Goal: Task Accomplishment & Management: Complete application form

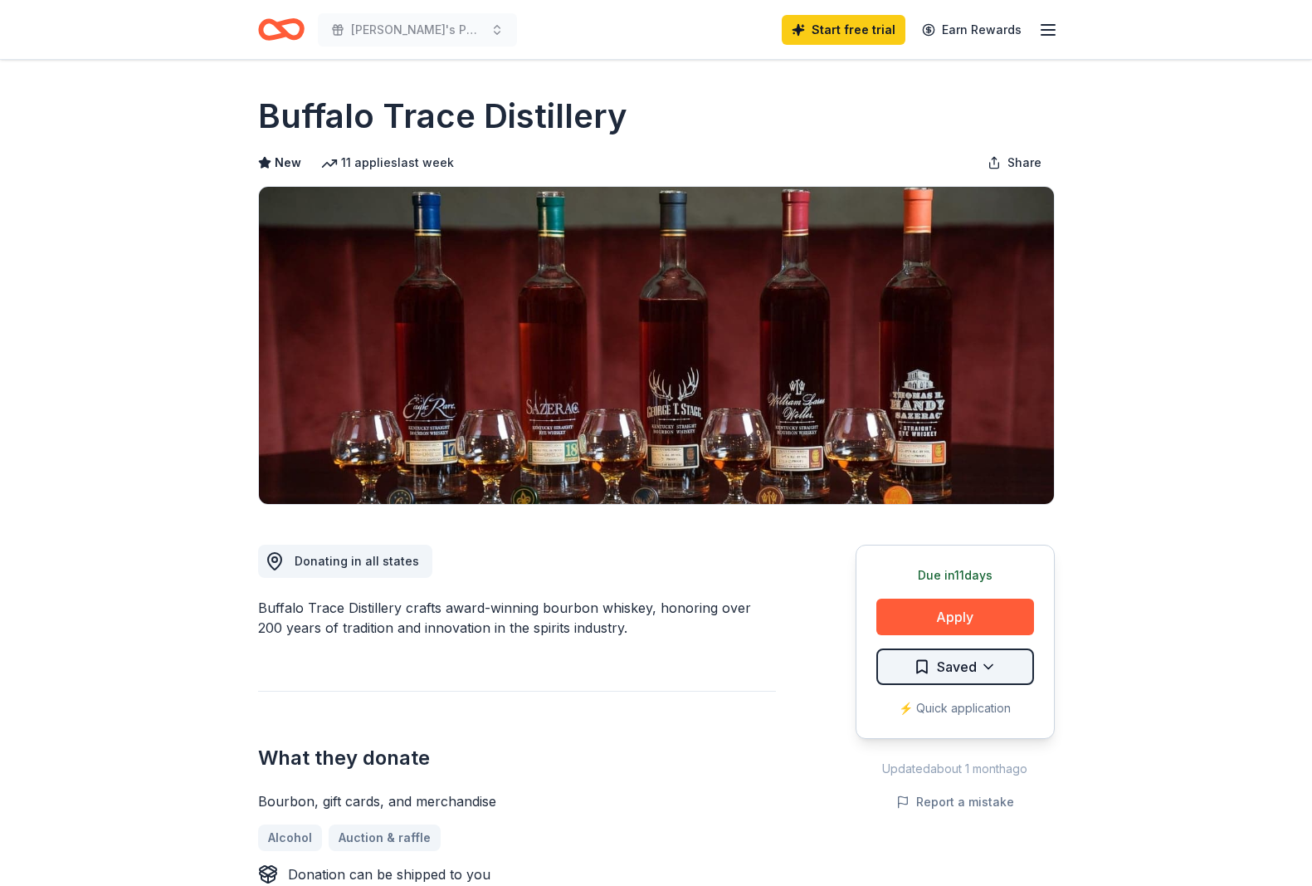
click at [947, 664] on html "Marty's Party, Trust Early Learners 2nd Annual Benefit Start free trial Earn Re…" at bounding box center [656, 443] width 1312 height 886
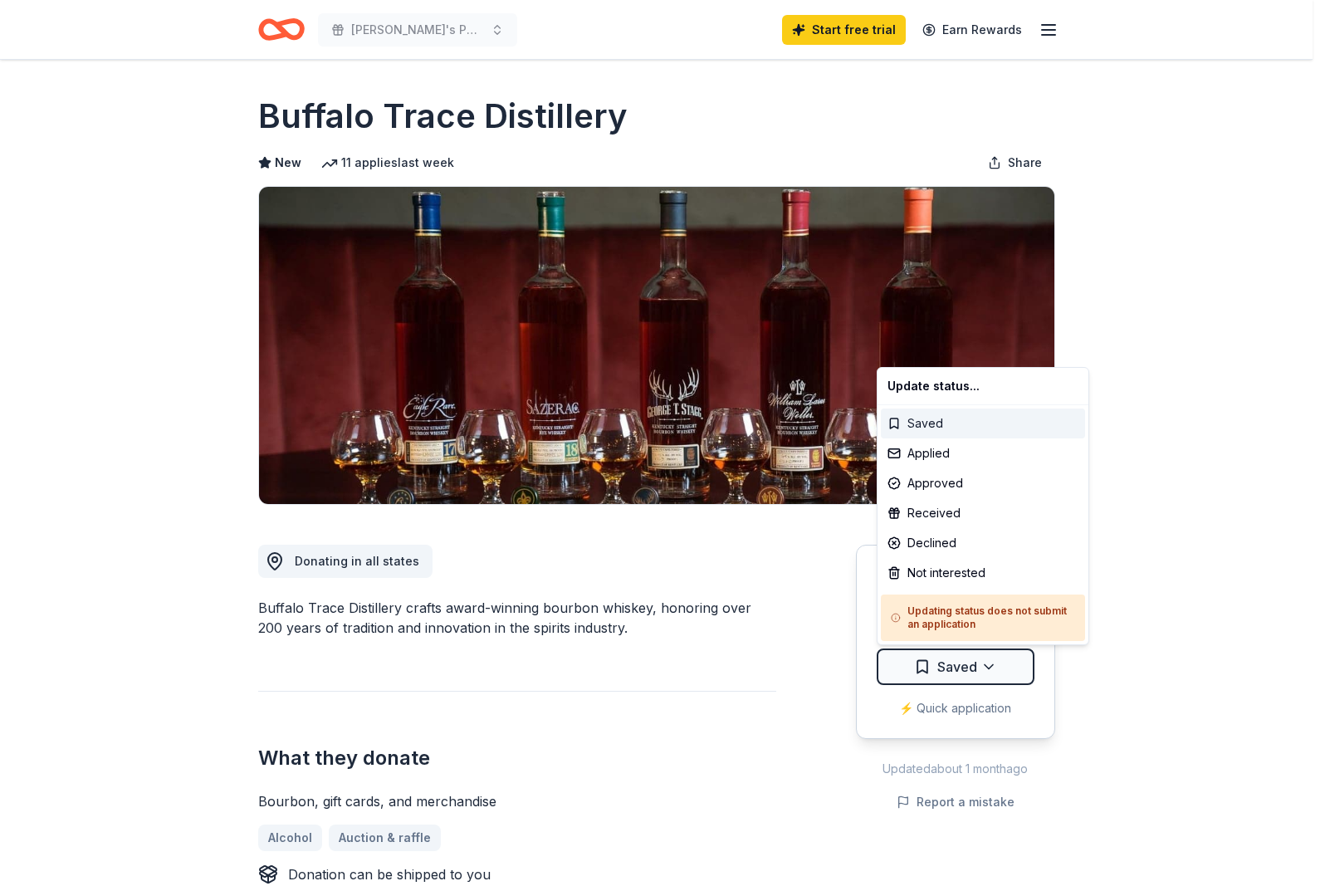
click at [924, 423] on div "Saved" at bounding box center [983, 423] width 204 height 30
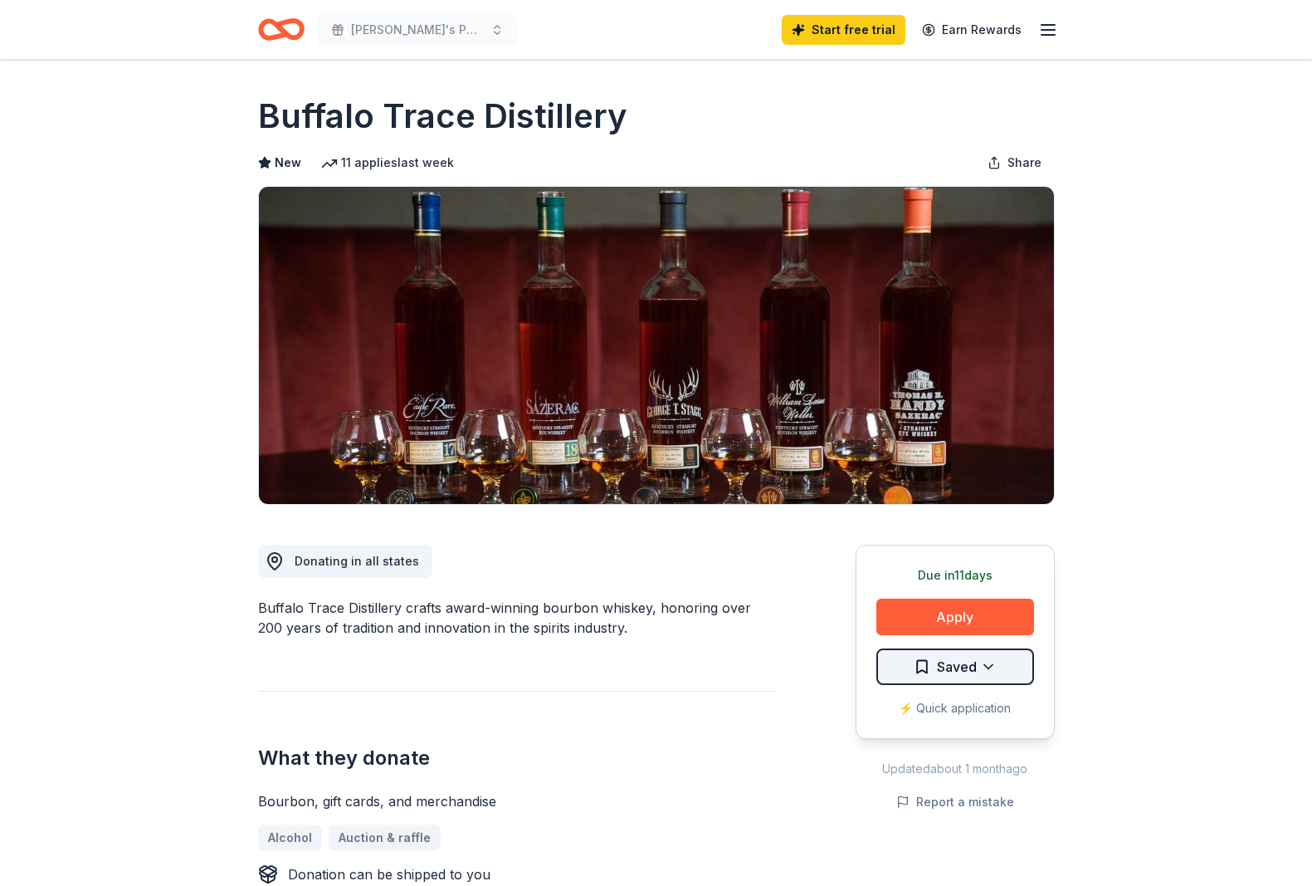
click at [985, 664] on html "Marty's Party, Trust Early Learners 2nd Annual Benefit Start free trial Earn Re…" at bounding box center [656, 443] width 1312 height 886
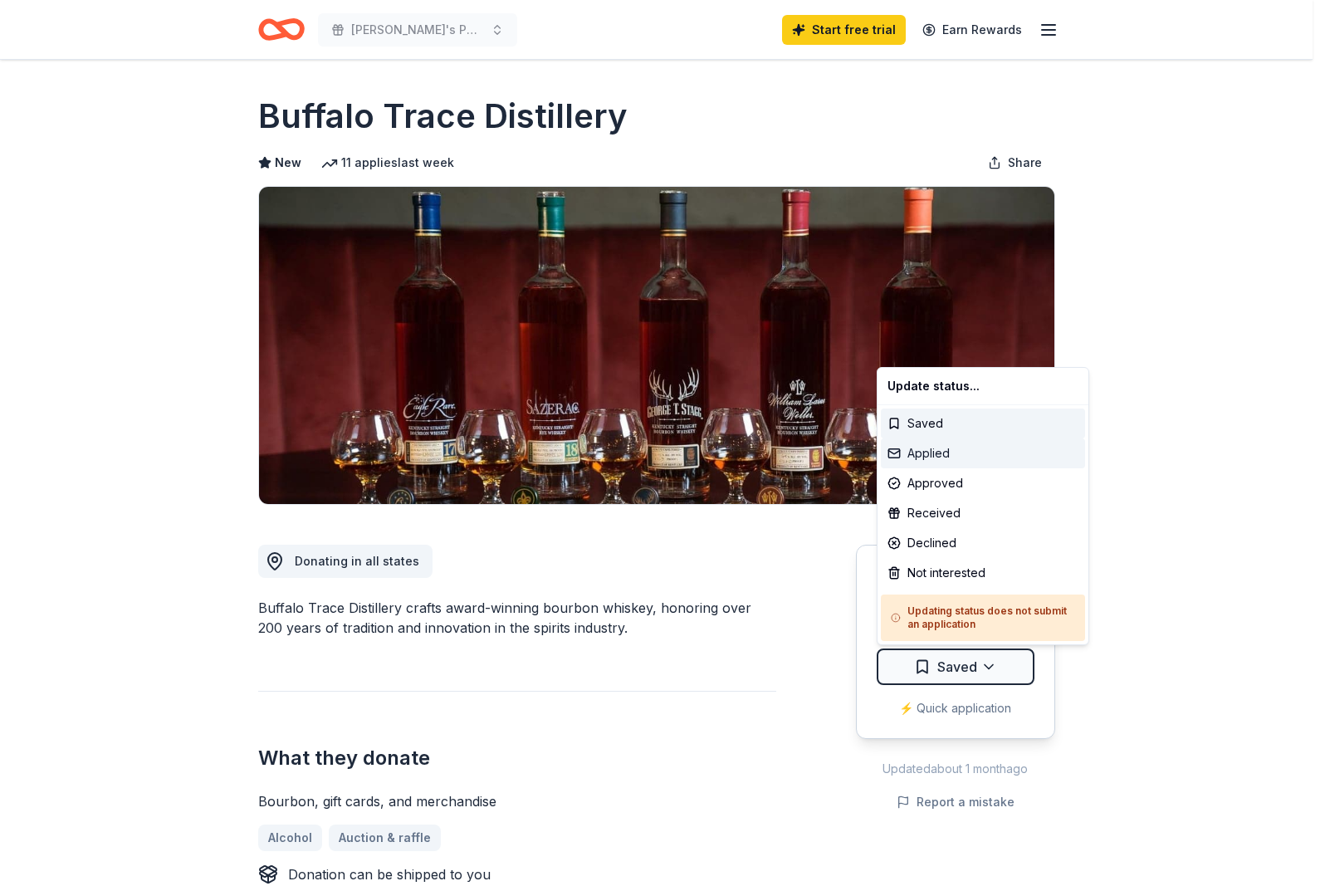
click at [928, 453] on div "Applied" at bounding box center [983, 453] width 204 height 30
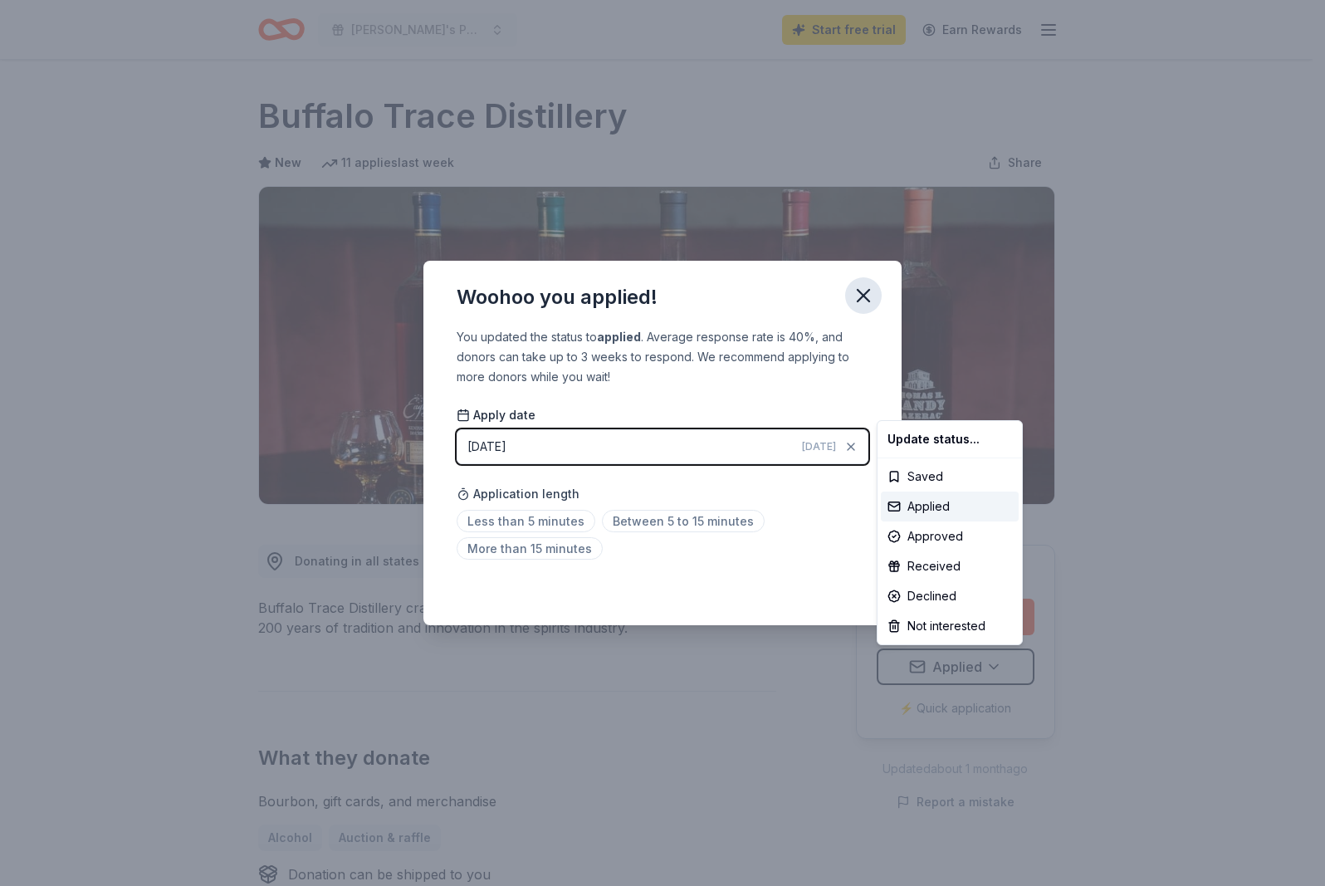
click at [861, 291] on html "Marty's Party, Trust Early Learners 2nd Annual Benefit Start free trial Earn Re…" at bounding box center [662, 443] width 1325 height 886
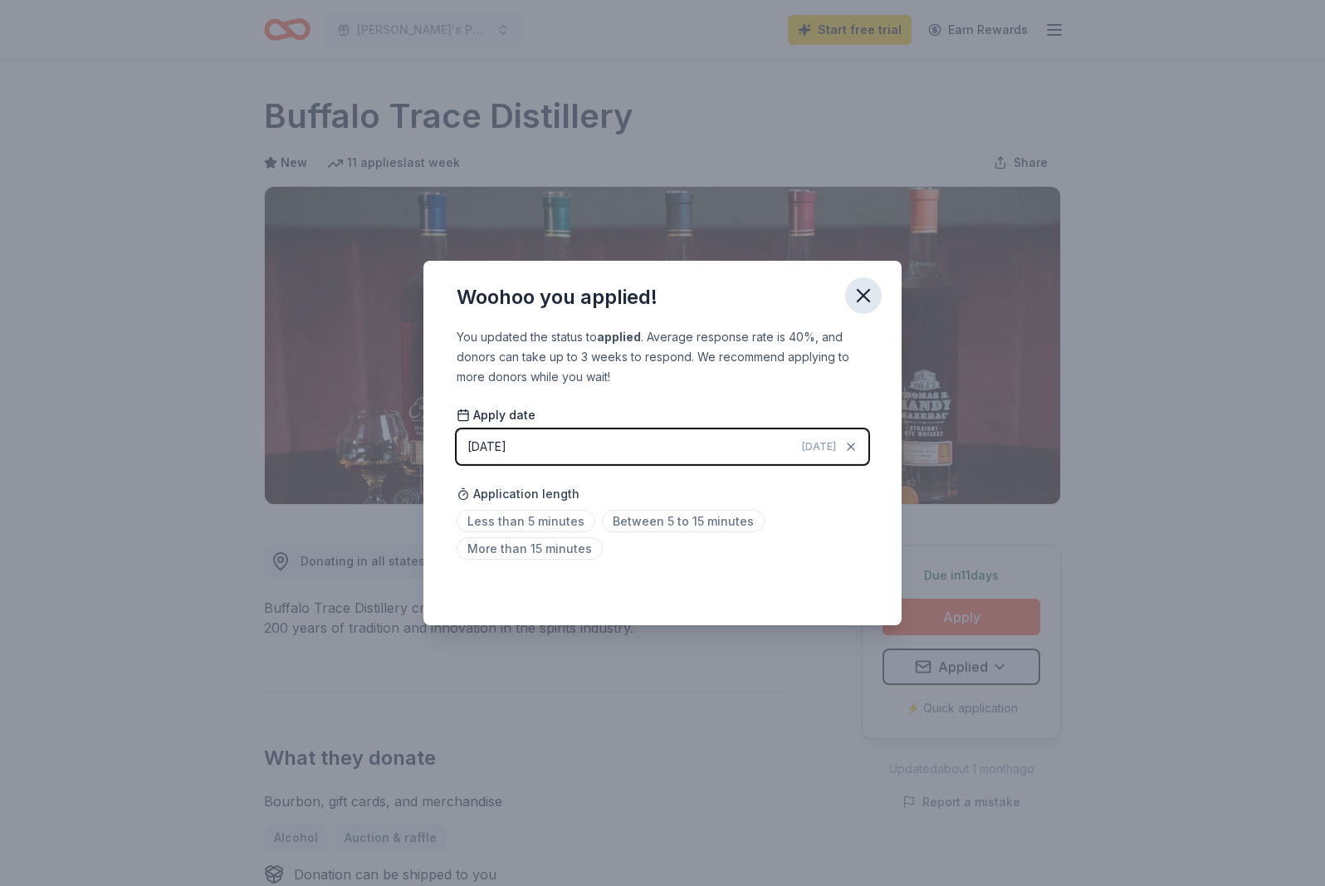
click at [864, 291] on icon "button" at bounding box center [863, 295] width 23 height 23
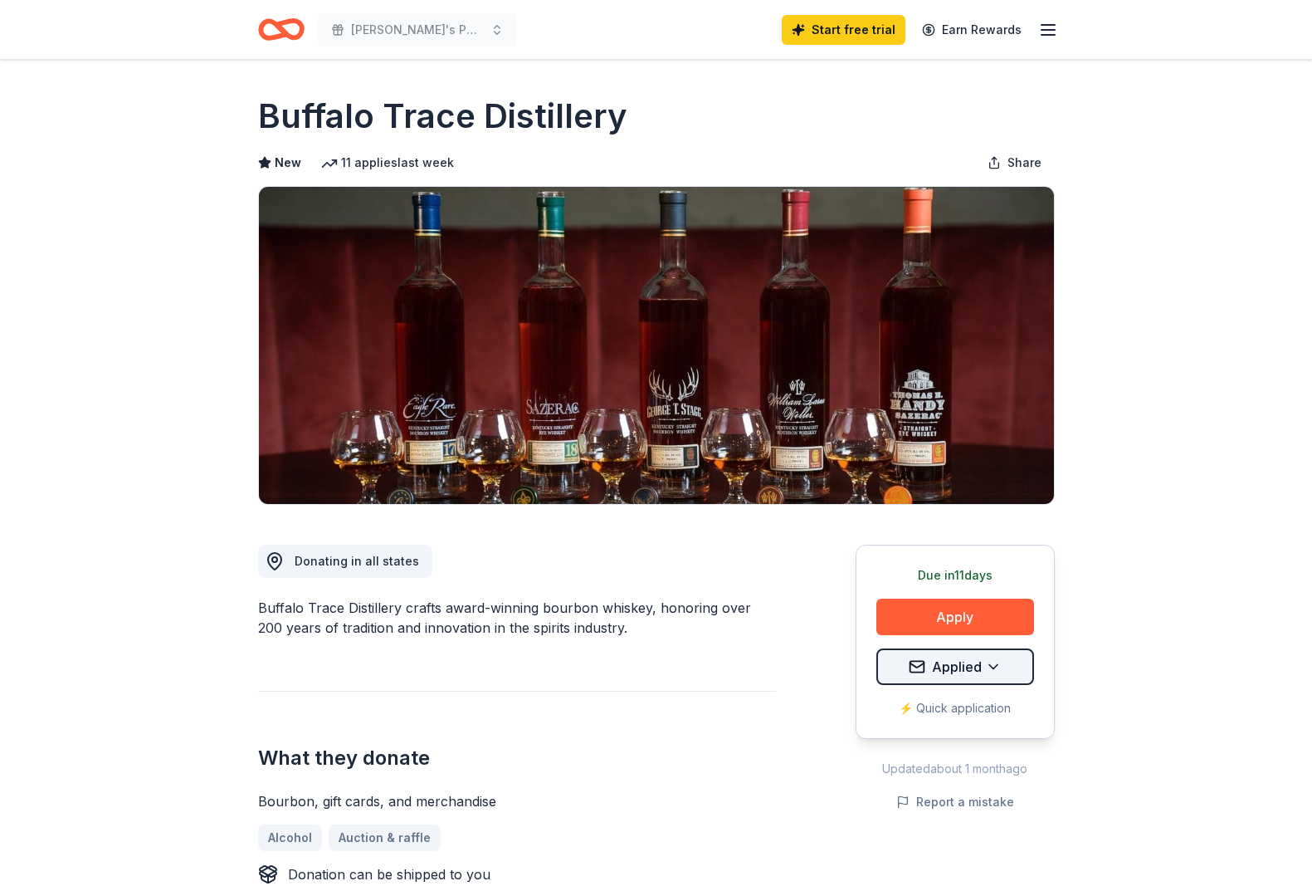
click at [940, 667] on html "Marty's Party, Trust Early Learners 2nd Annual Benefit Start free trial Earn Re…" at bounding box center [656, 443] width 1312 height 886
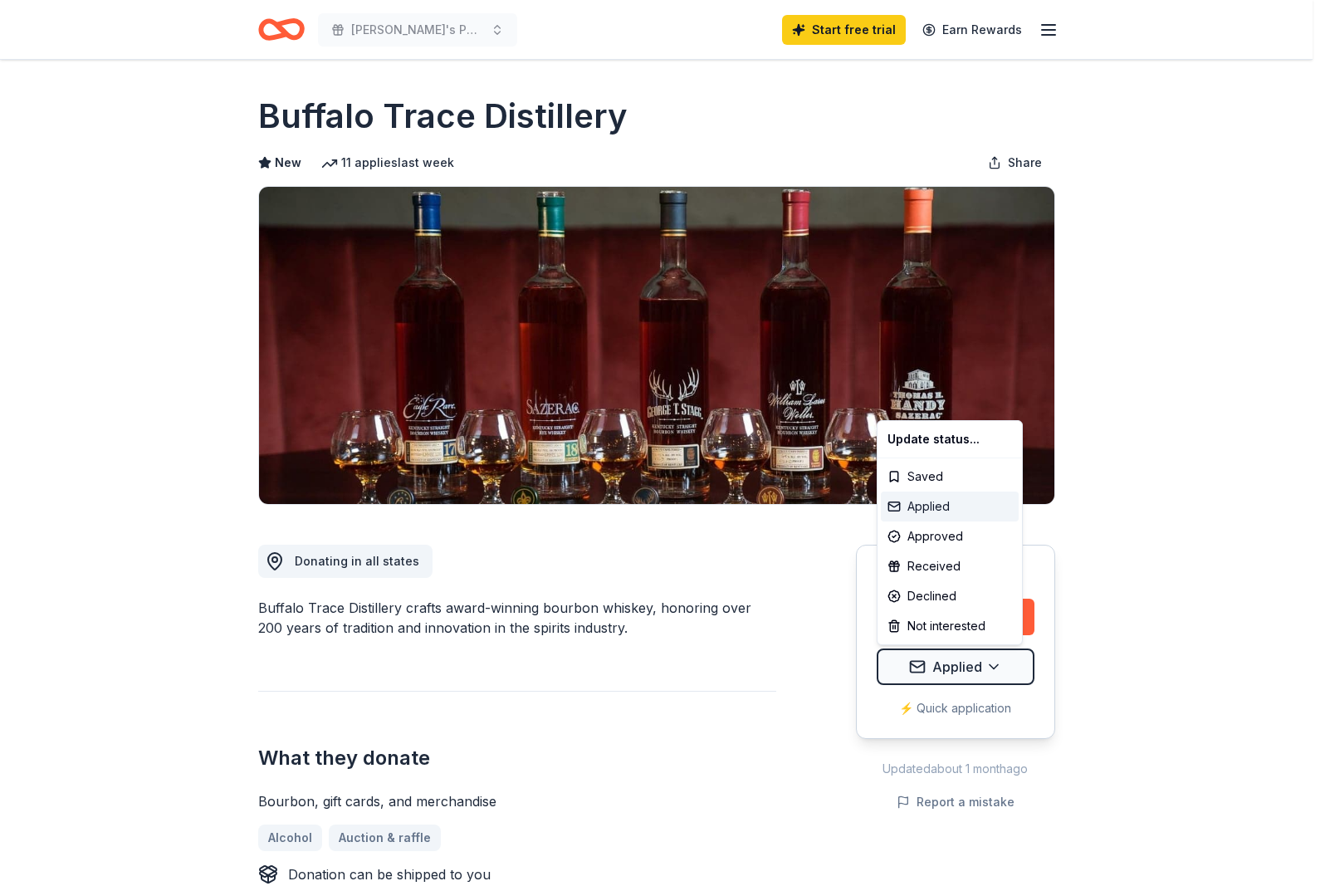
click at [911, 507] on div "Applied" at bounding box center [950, 506] width 138 height 30
click at [936, 656] on html "Marty's Party, Trust Early Learners 2nd Annual Benefit Start free trial Earn Re…" at bounding box center [662, 443] width 1325 height 886
click at [892, 501] on div "Applied" at bounding box center [950, 506] width 138 height 30
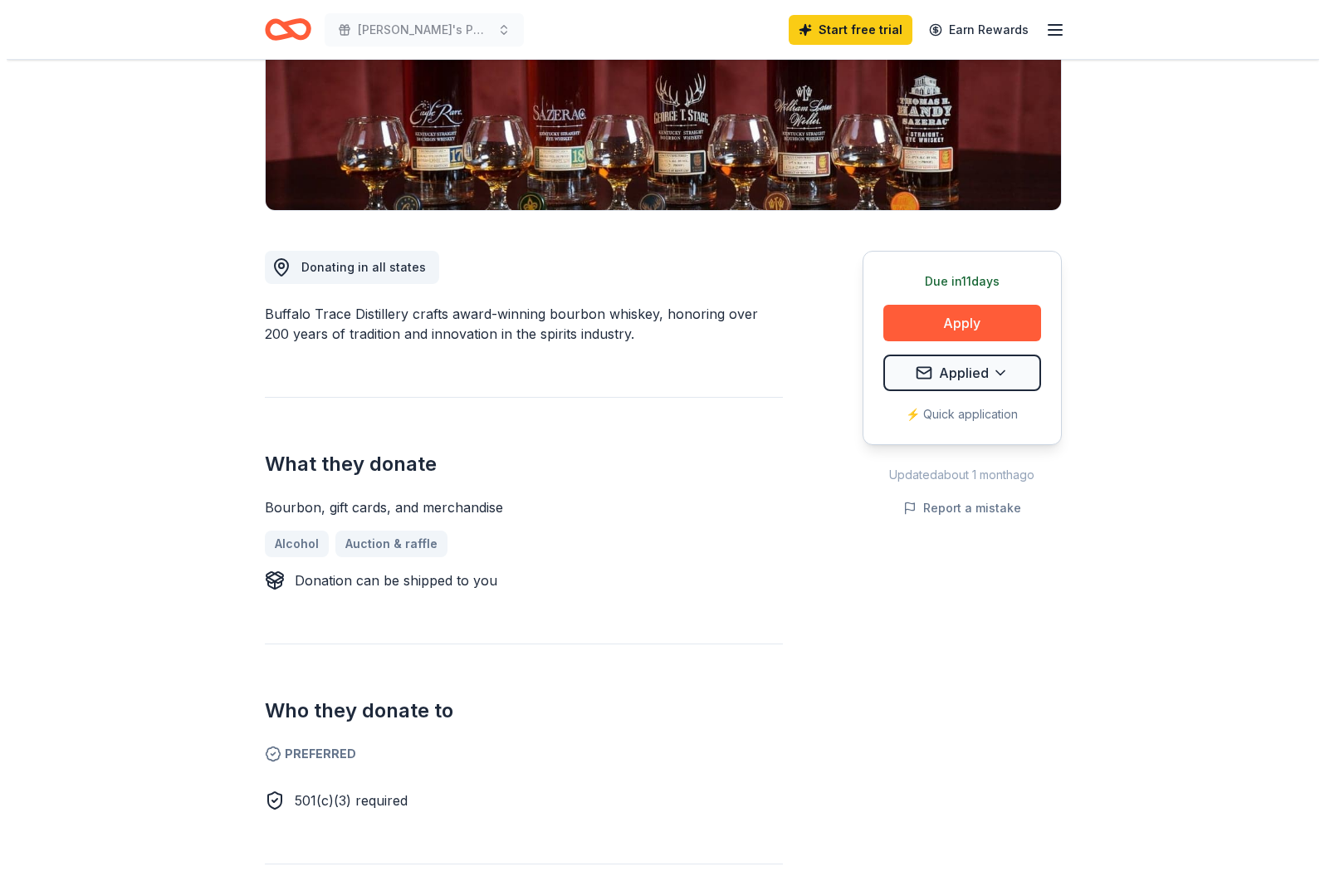
scroll to position [83, 0]
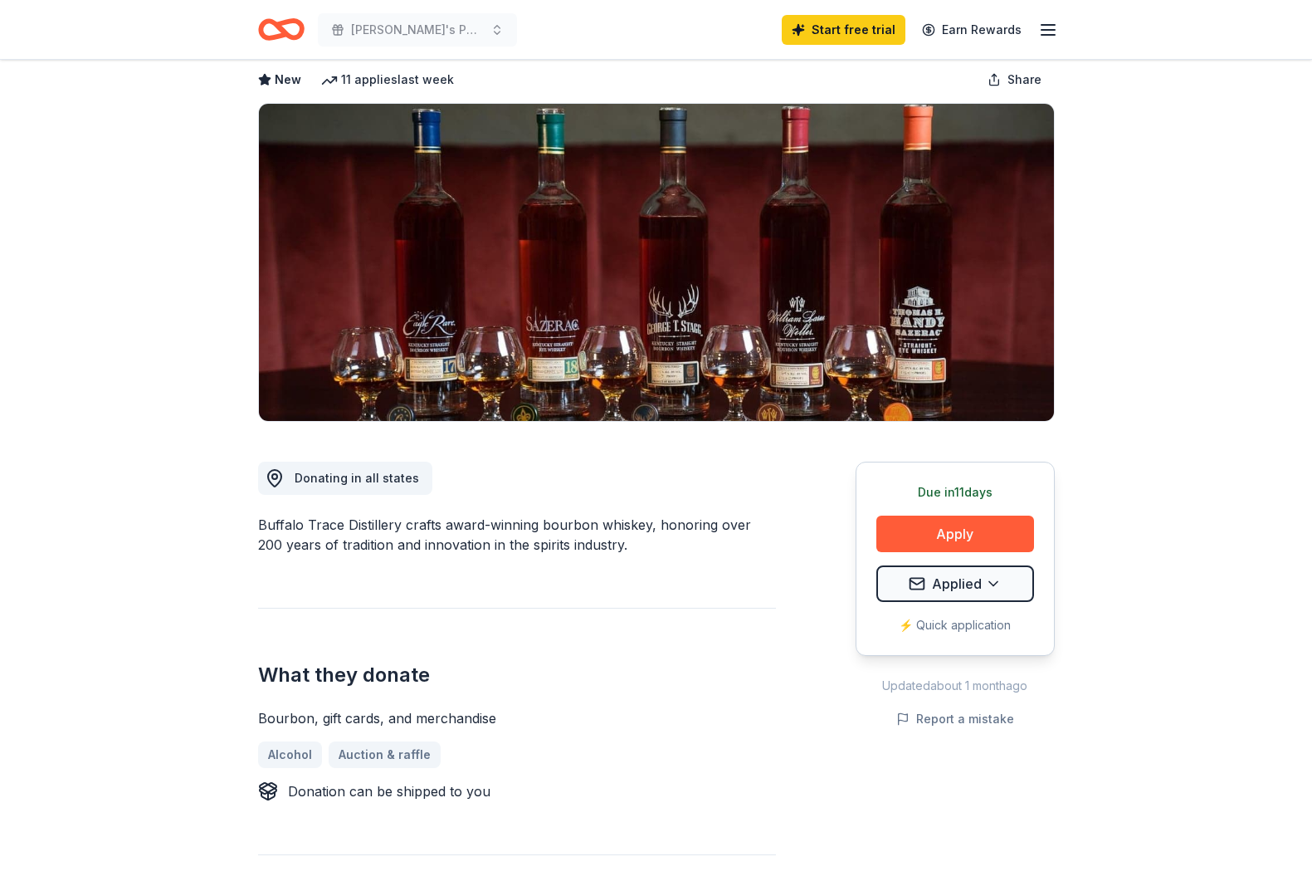
click at [928, 684] on div "Updated about 1 month ago" at bounding box center [955, 686] width 199 height 20
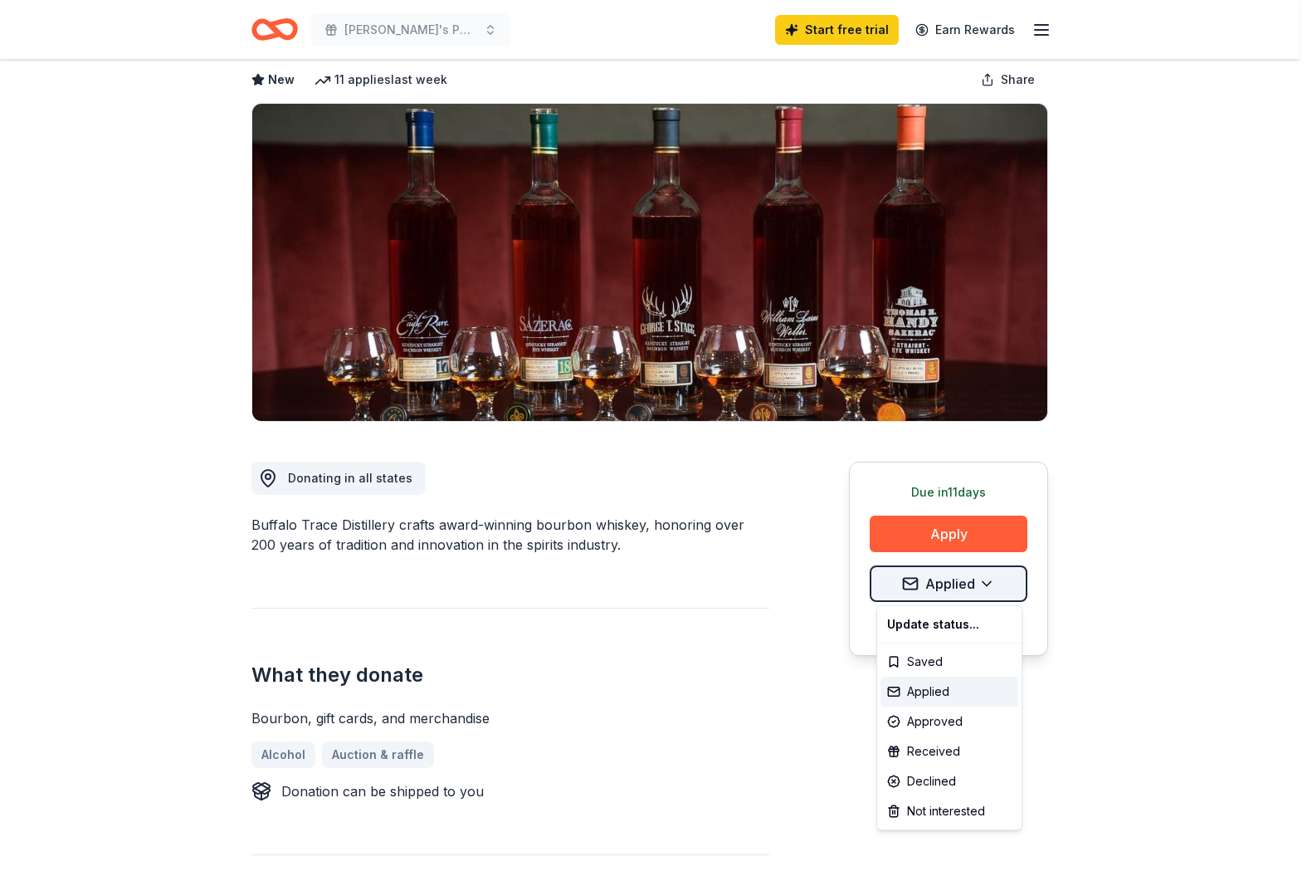
click at [920, 578] on html "Marty's Party, Trust Early Learners 2nd Annual Benefit Start free trial Earn Re…" at bounding box center [656, 360] width 1312 height 886
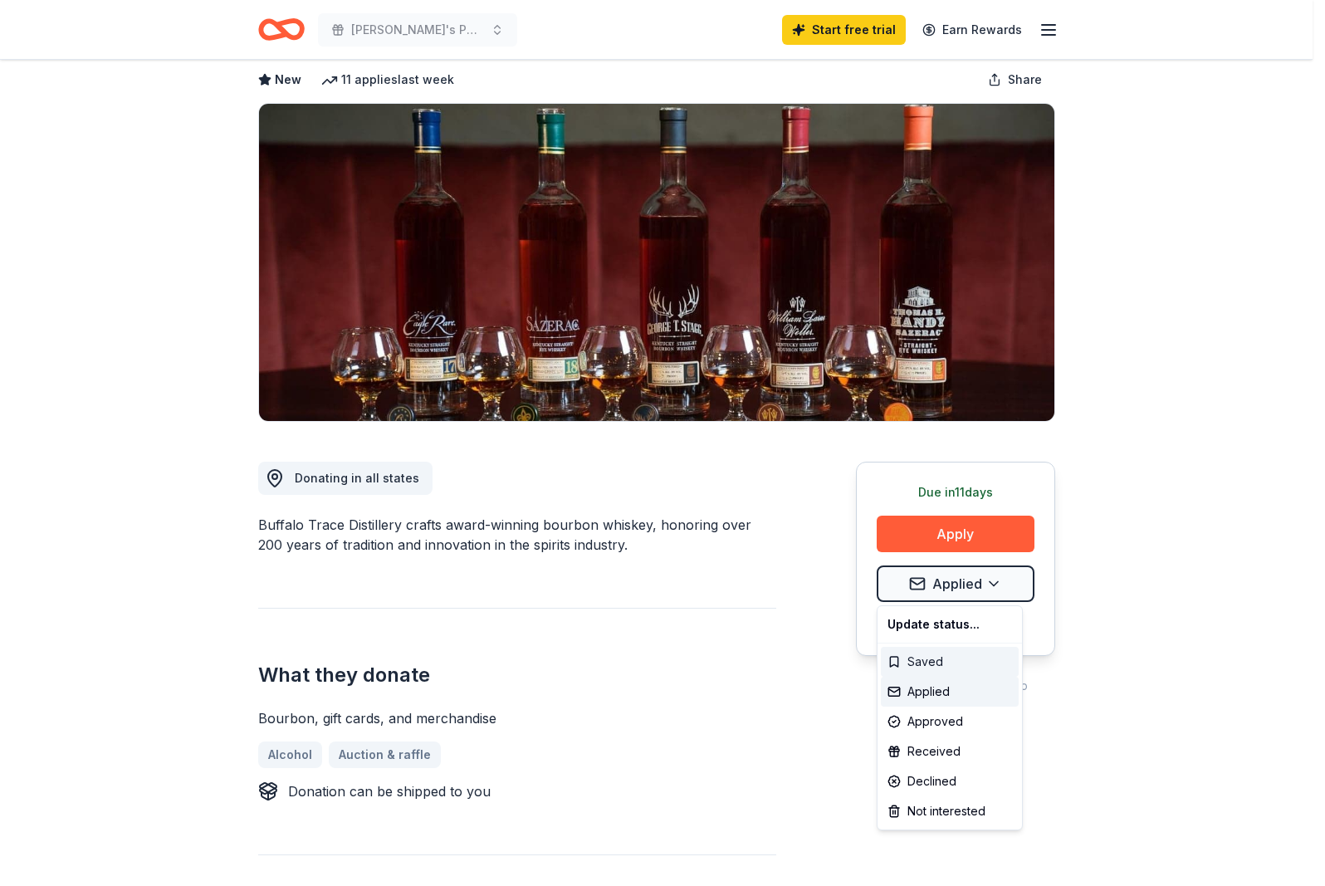
click at [920, 658] on div "Saved" at bounding box center [950, 662] width 138 height 30
click at [763, 701] on html "Marty's Party, Trust Early Learners 2nd Annual Benefit Start free trial Earn Re…" at bounding box center [662, 360] width 1325 height 886
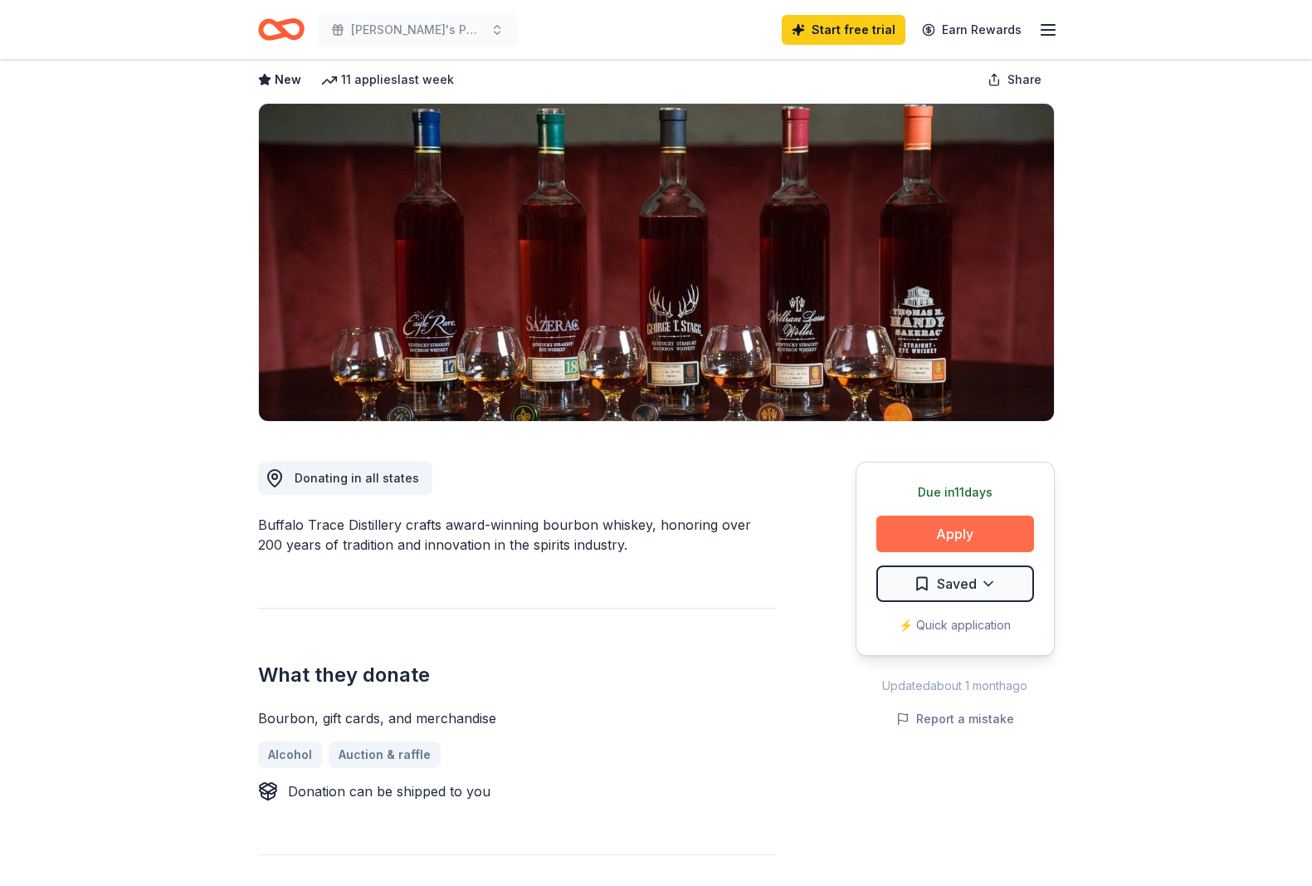
click at [926, 525] on button "Apply" at bounding box center [956, 533] width 158 height 37
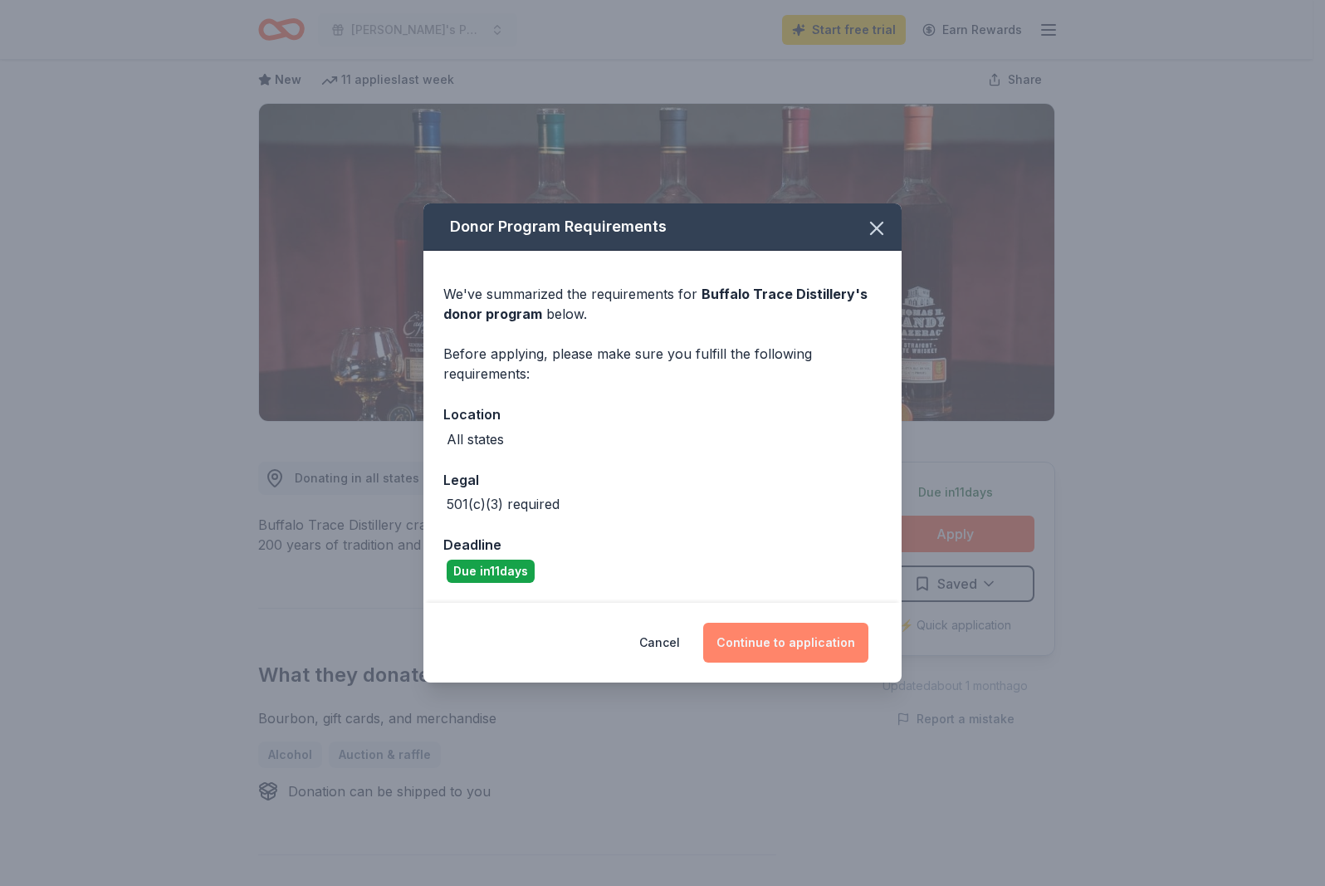
click at [780, 638] on button "Continue to application" at bounding box center [785, 643] width 165 height 40
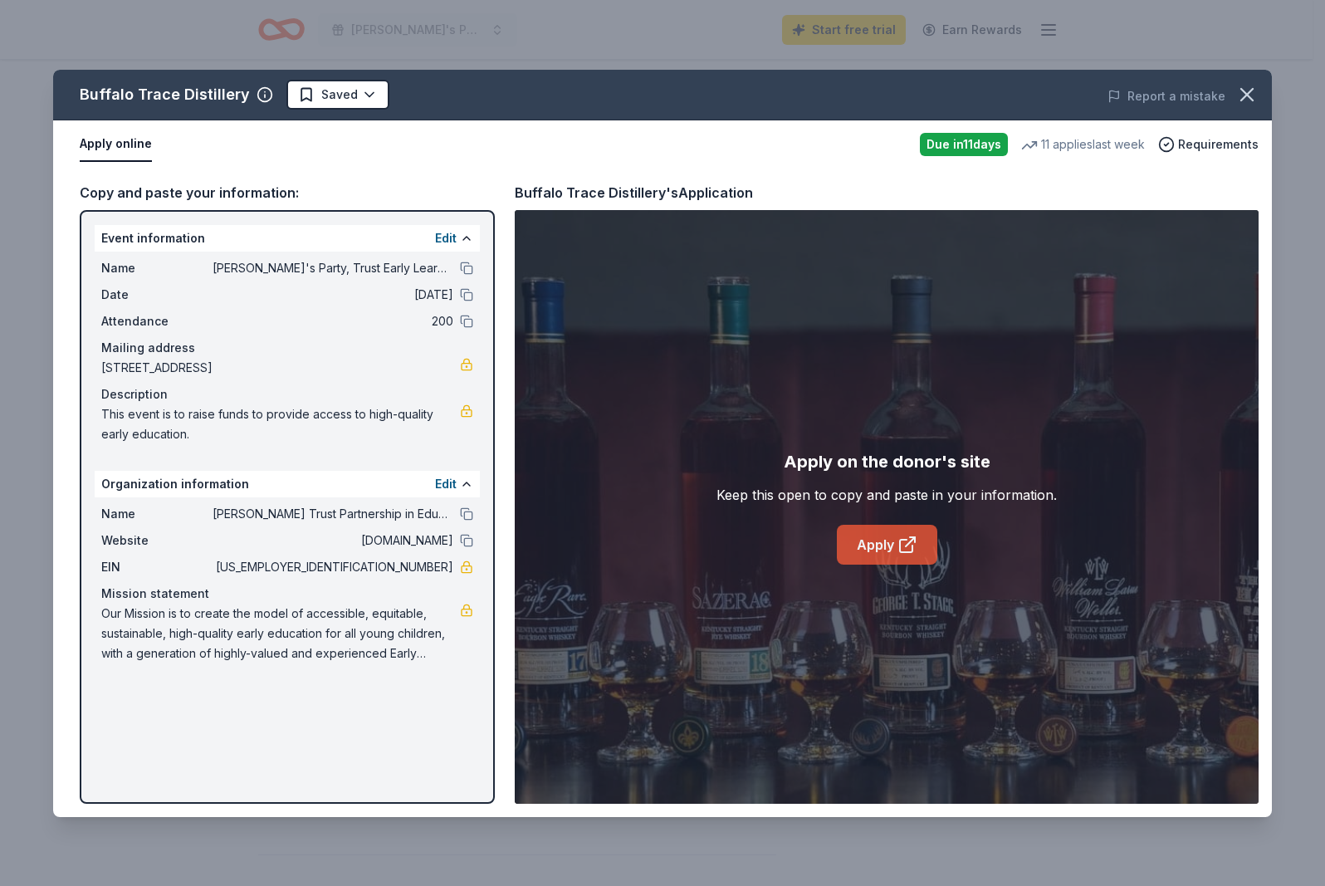
click at [892, 537] on link "Apply" at bounding box center [887, 545] width 100 height 40
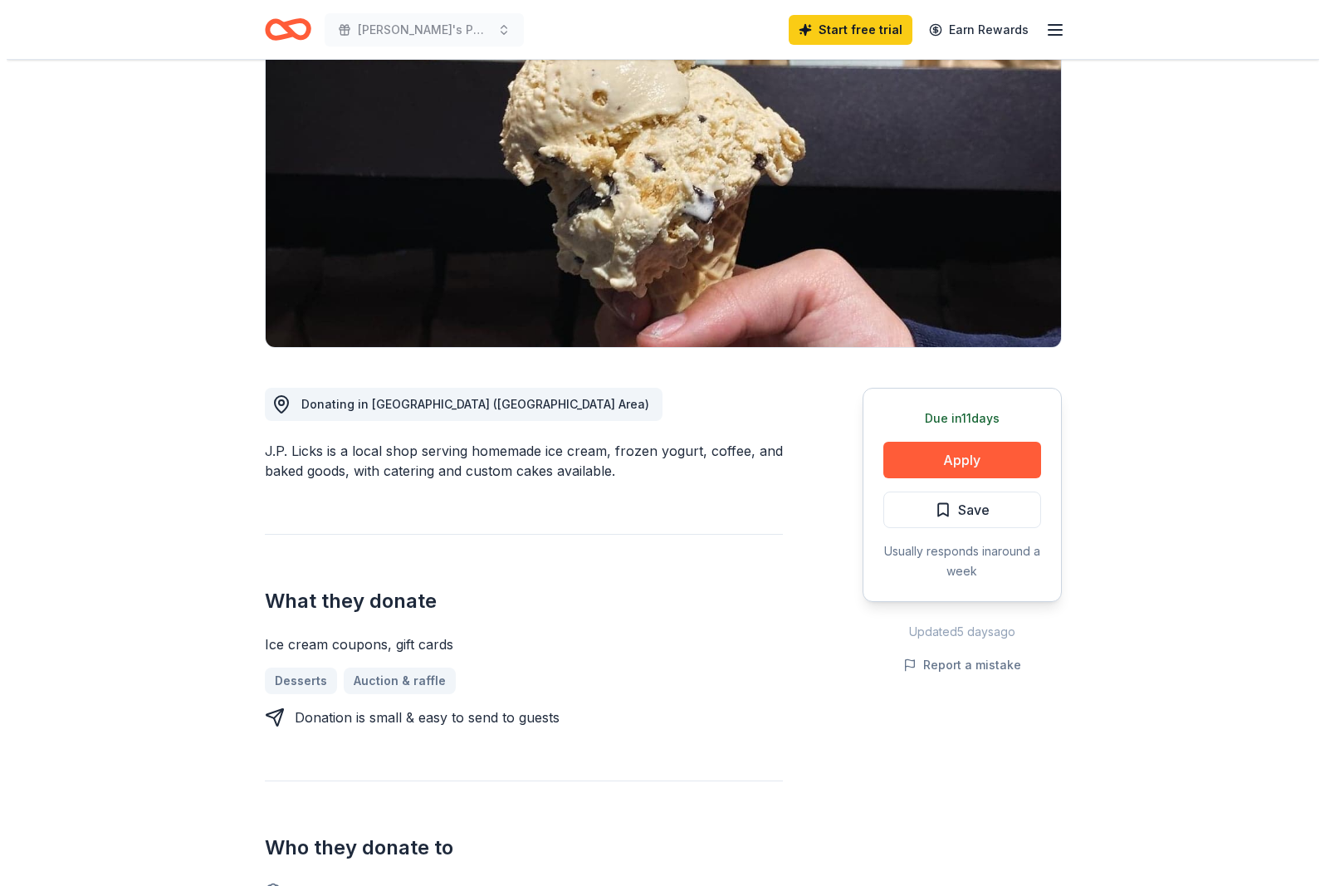
scroll to position [166, 0]
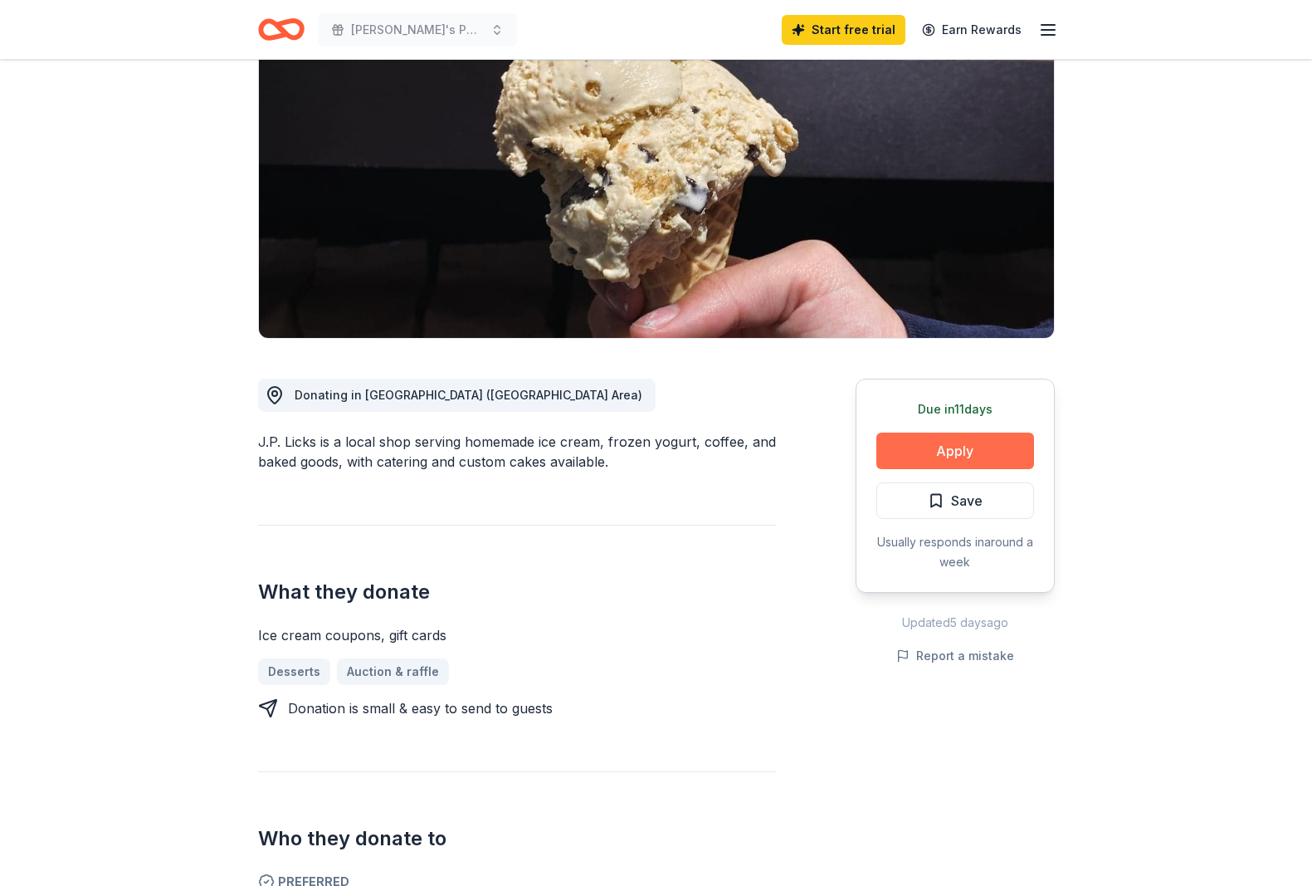
click at [947, 446] on button "Apply" at bounding box center [956, 450] width 158 height 37
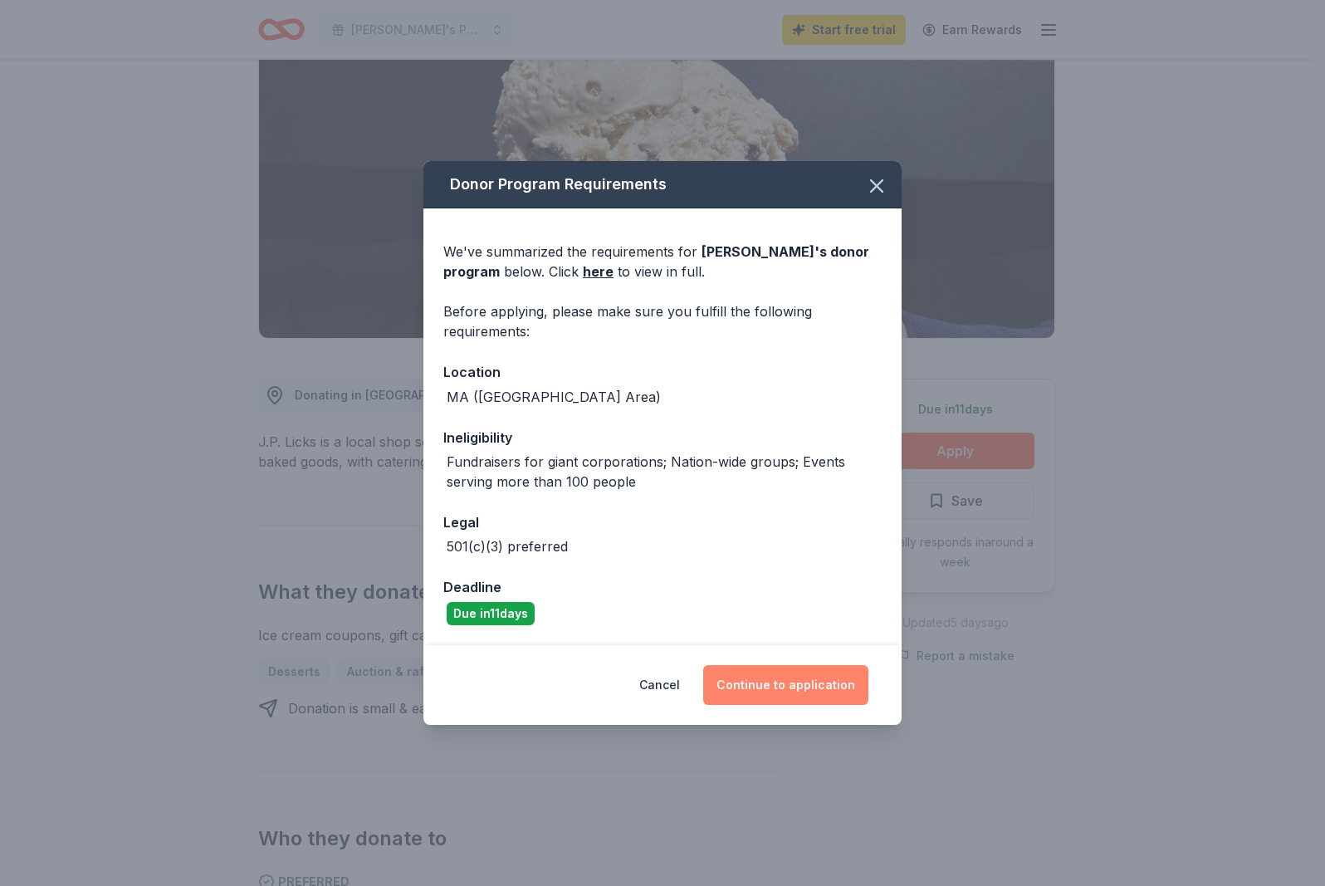
click at [775, 681] on button "Continue to application" at bounding box center [785, 685] width 165 height 40
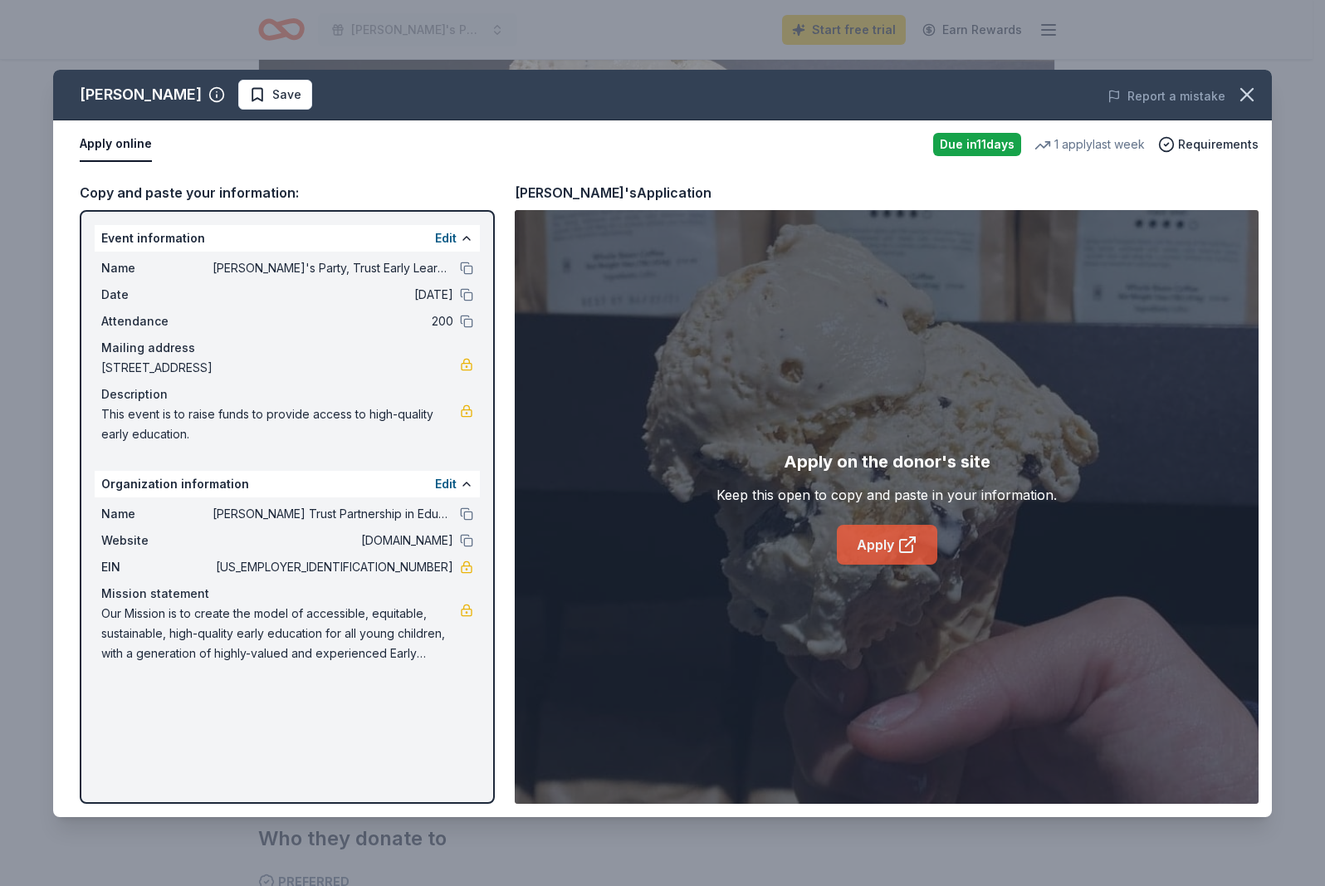
click at [887, 536] on link "Apply" at bounding box center [887, 545] width 100 height 40
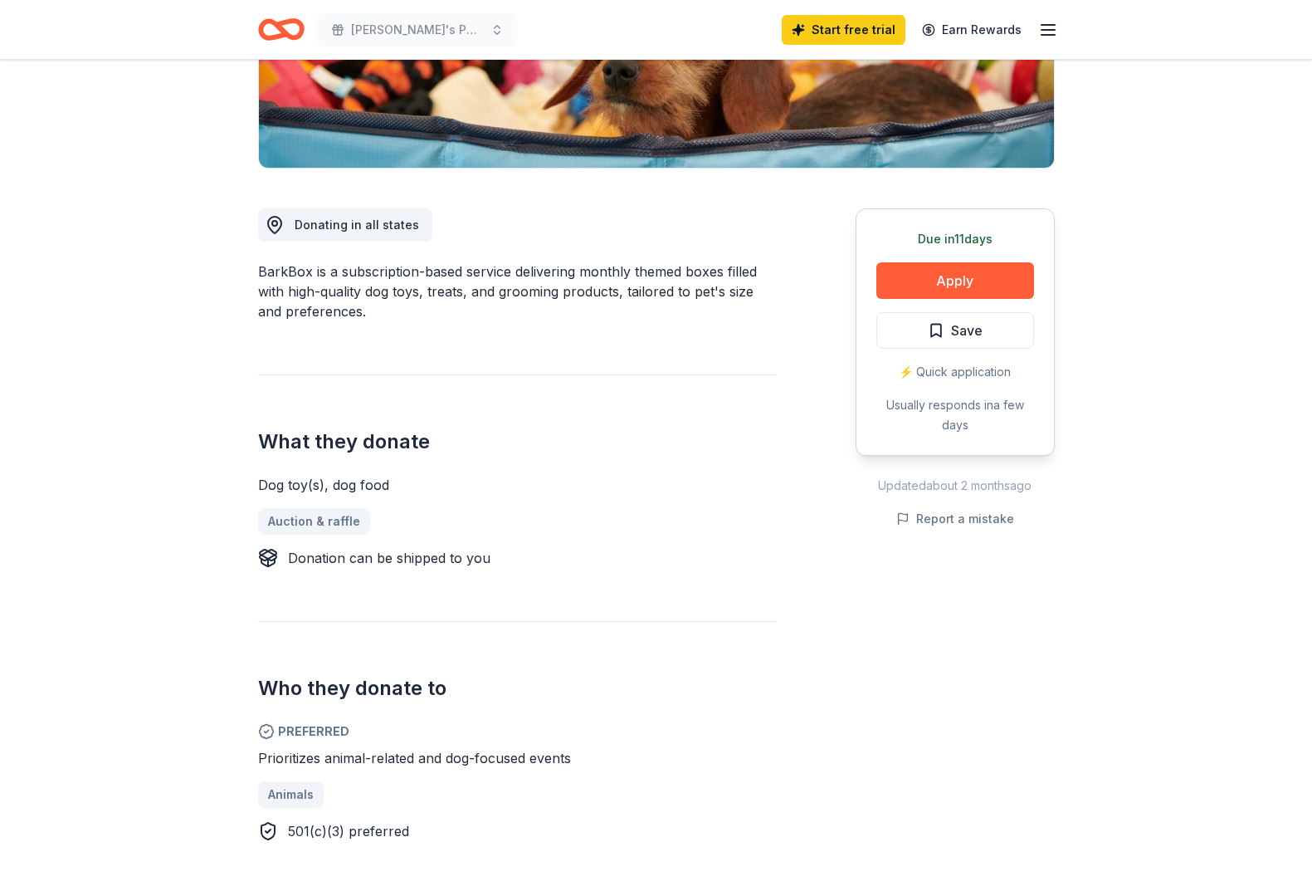
scroll to position [332, 0]
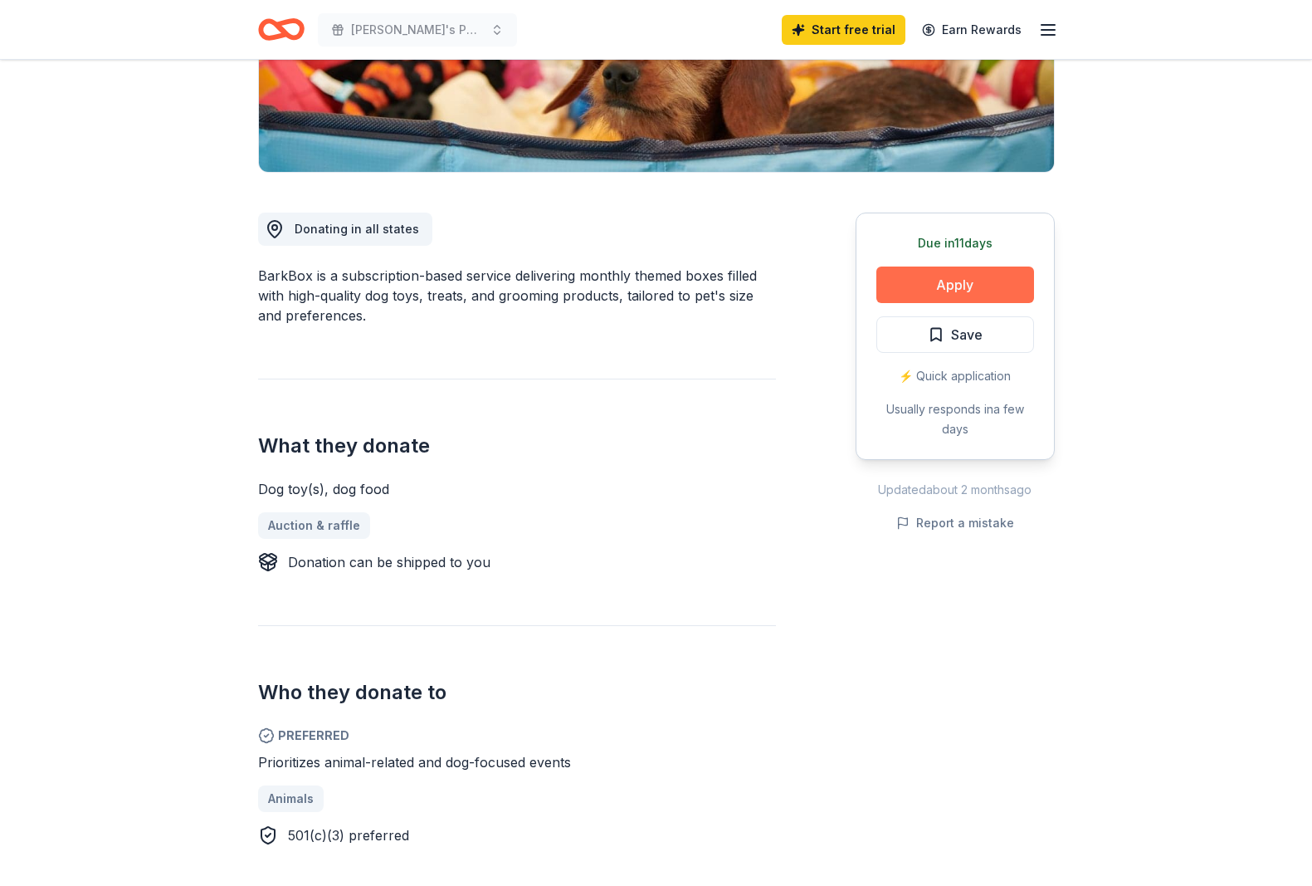
click at [952, 273] on button "Apply" at bounding box center [956, 284] width 158 height 37
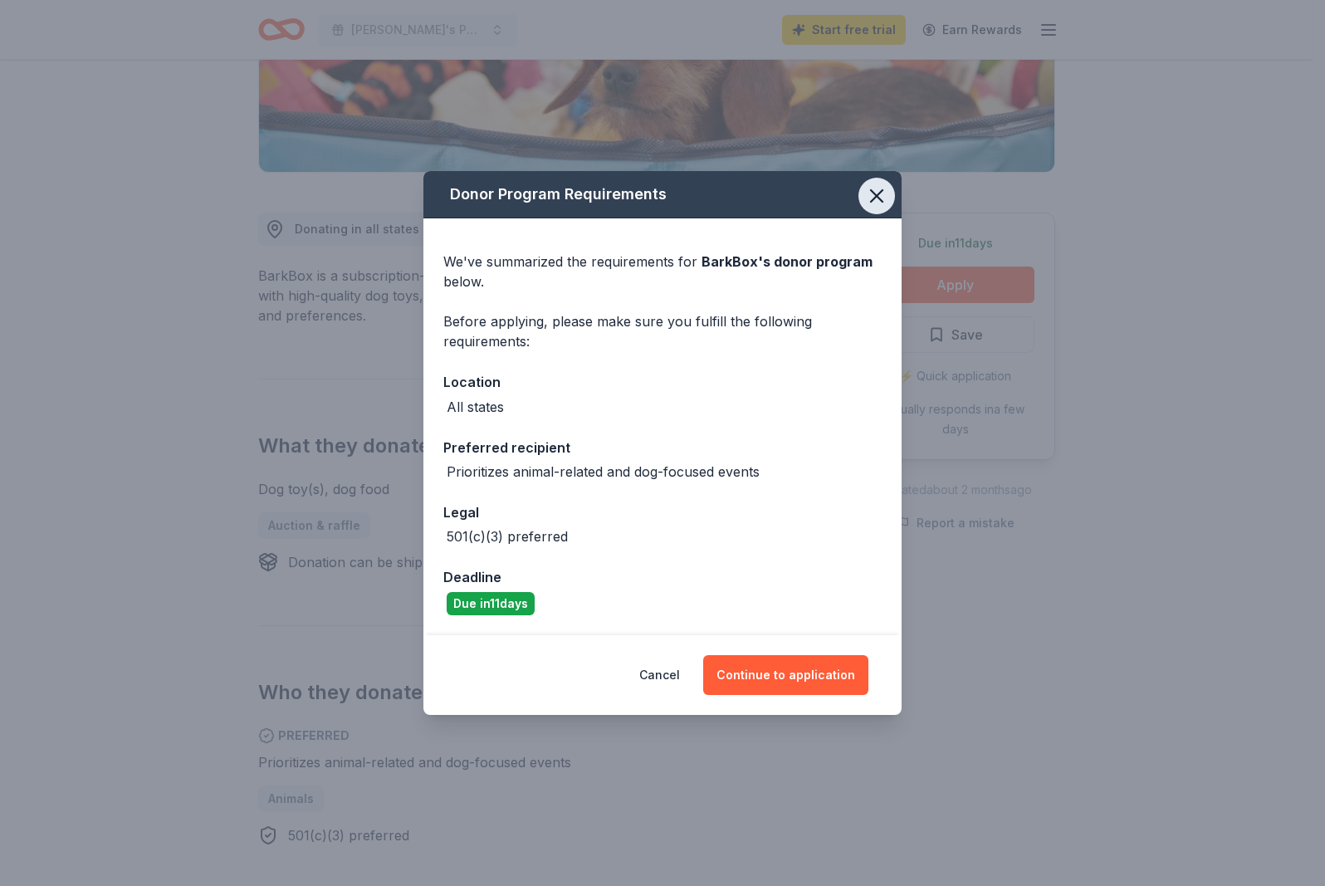
click at [871, 194] on icon "button" at bounding box center [876, 195] width 23 height 23
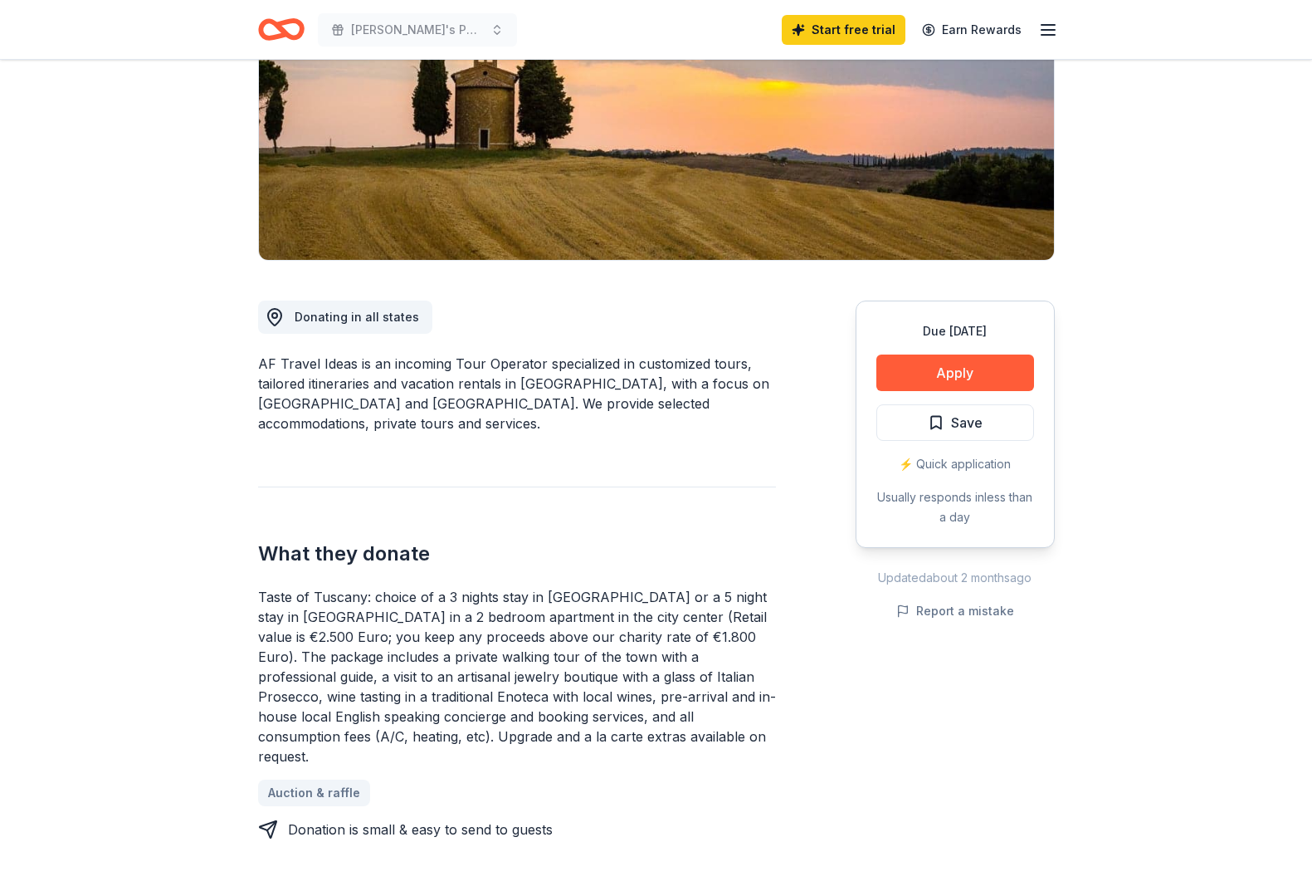
scroll to position [249, 0]
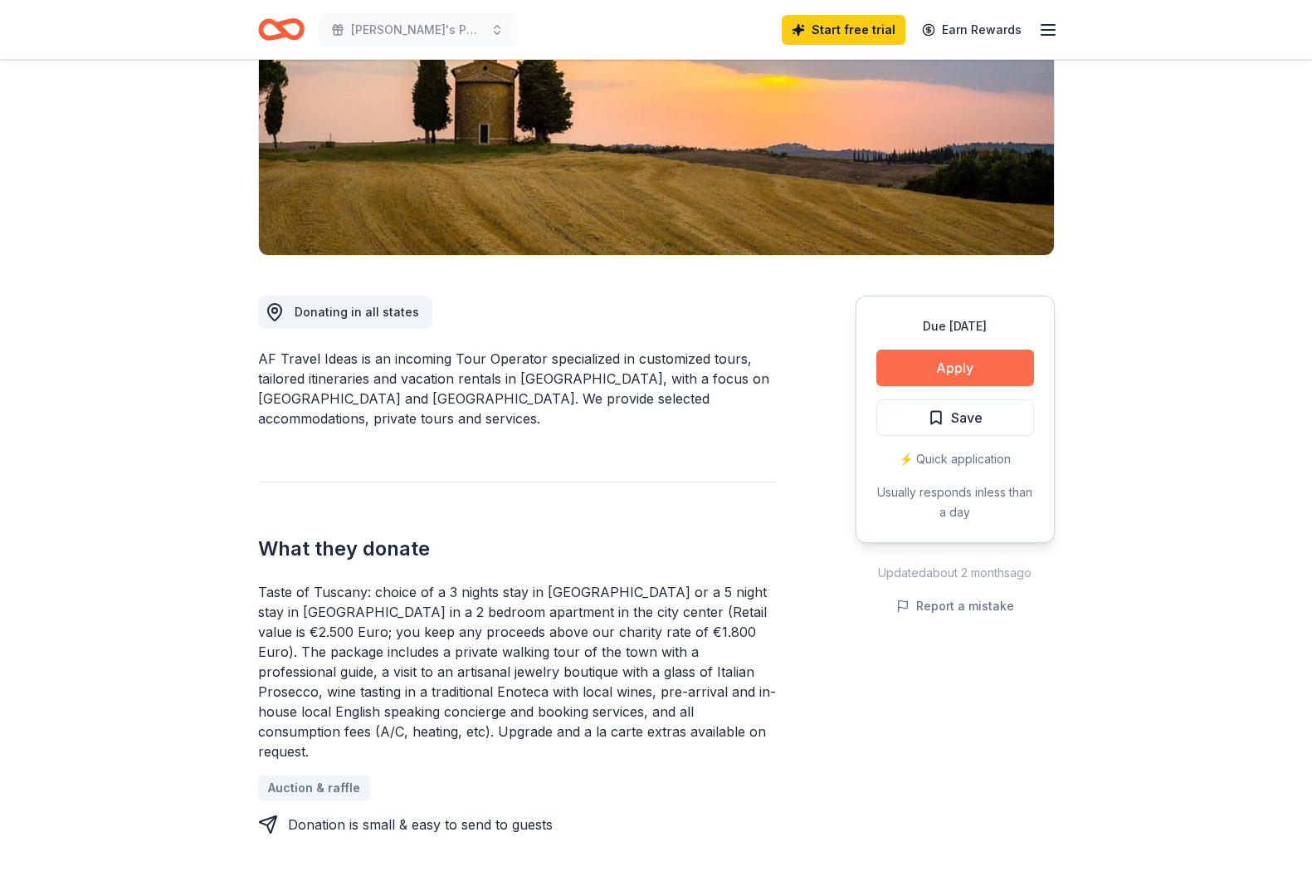
click at [965, 363] on button "Apply" at bounding box center [956, 367] width 158 height 37
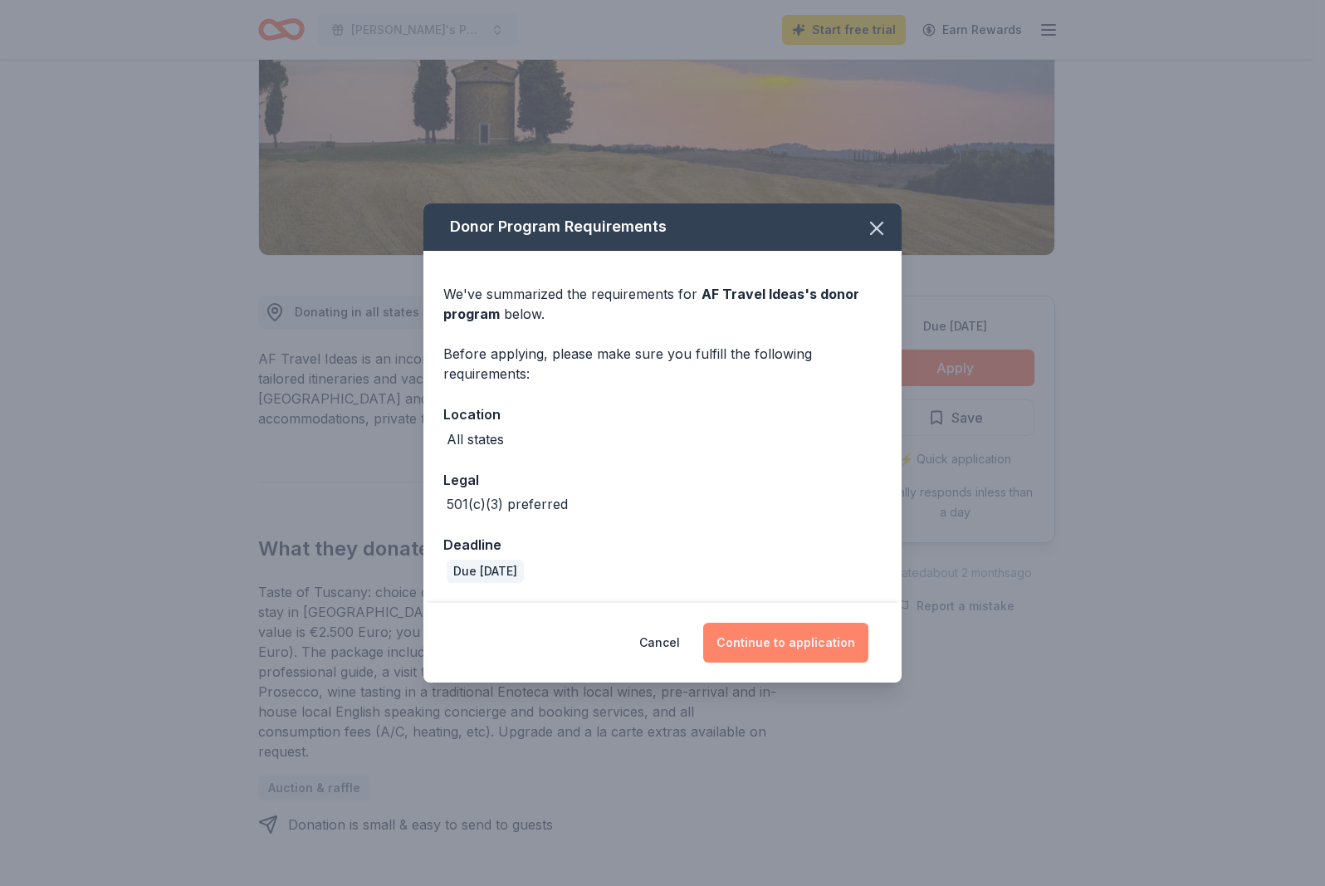
click at [777, 638] on button "Continue to application" at bounding box center [785, 643] width 165 height 40
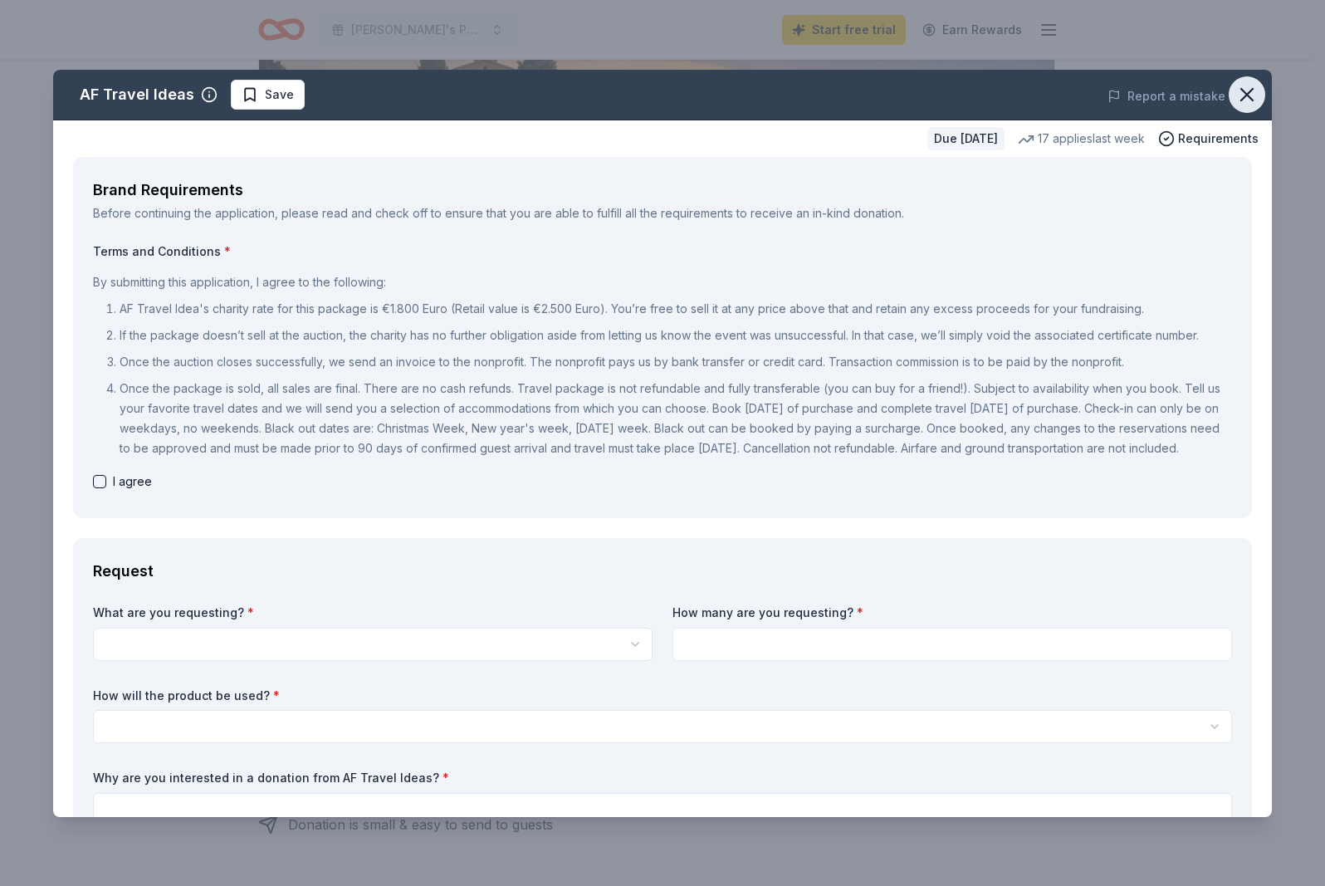
click at [1235, 88] on icon "button" at bounding box center [1246, 94] width 23 height 23
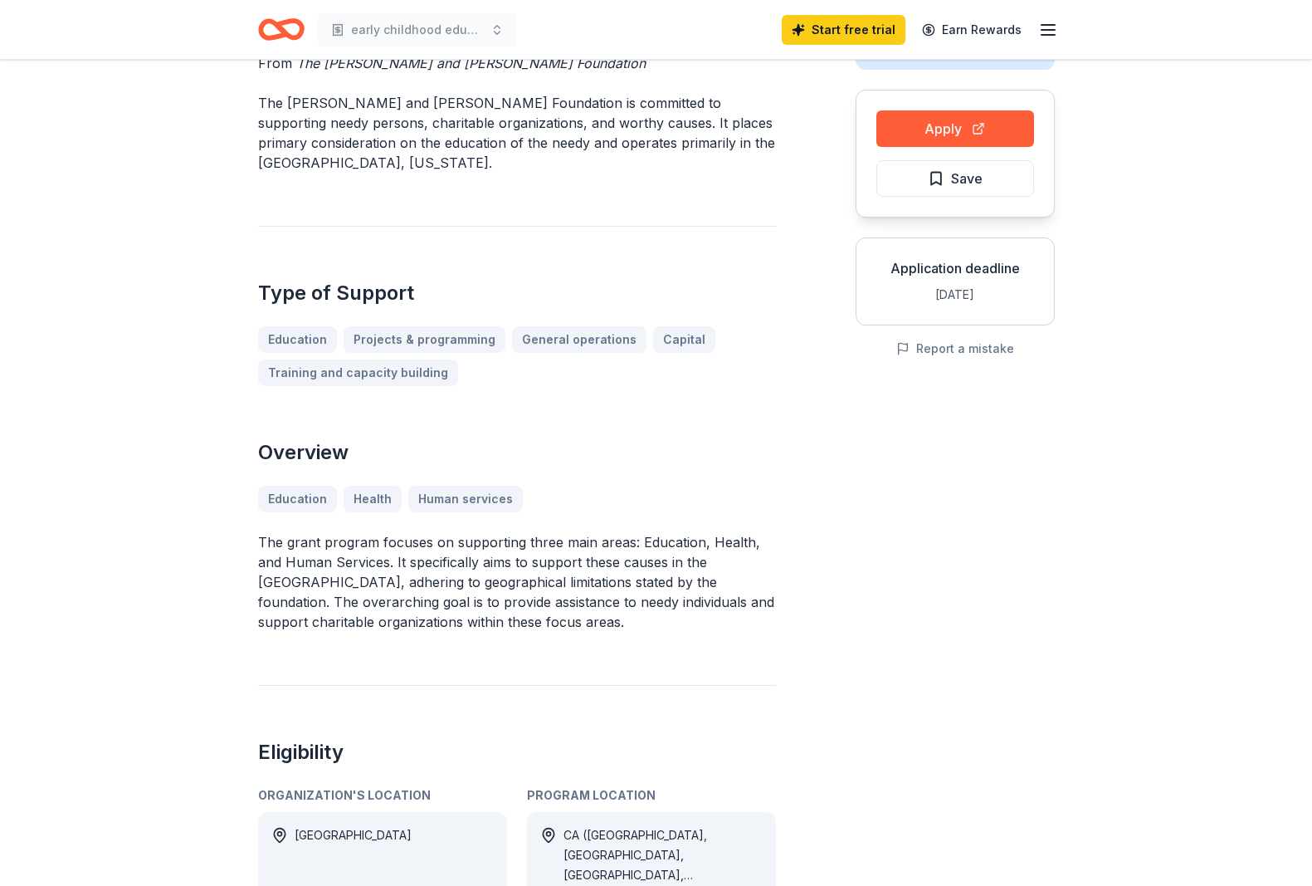
scroll to position [83, 0]
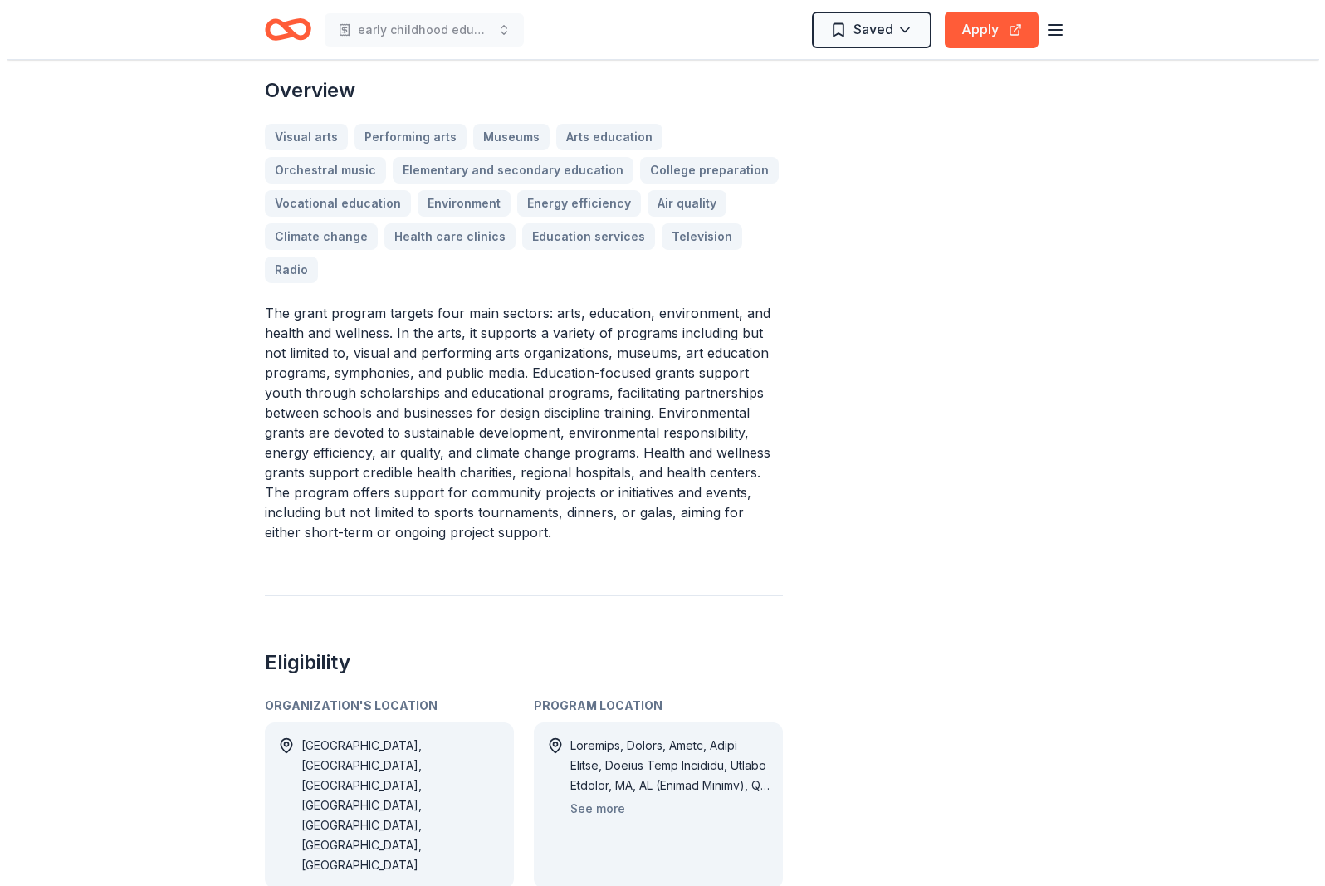
scroll to position [747, 0]
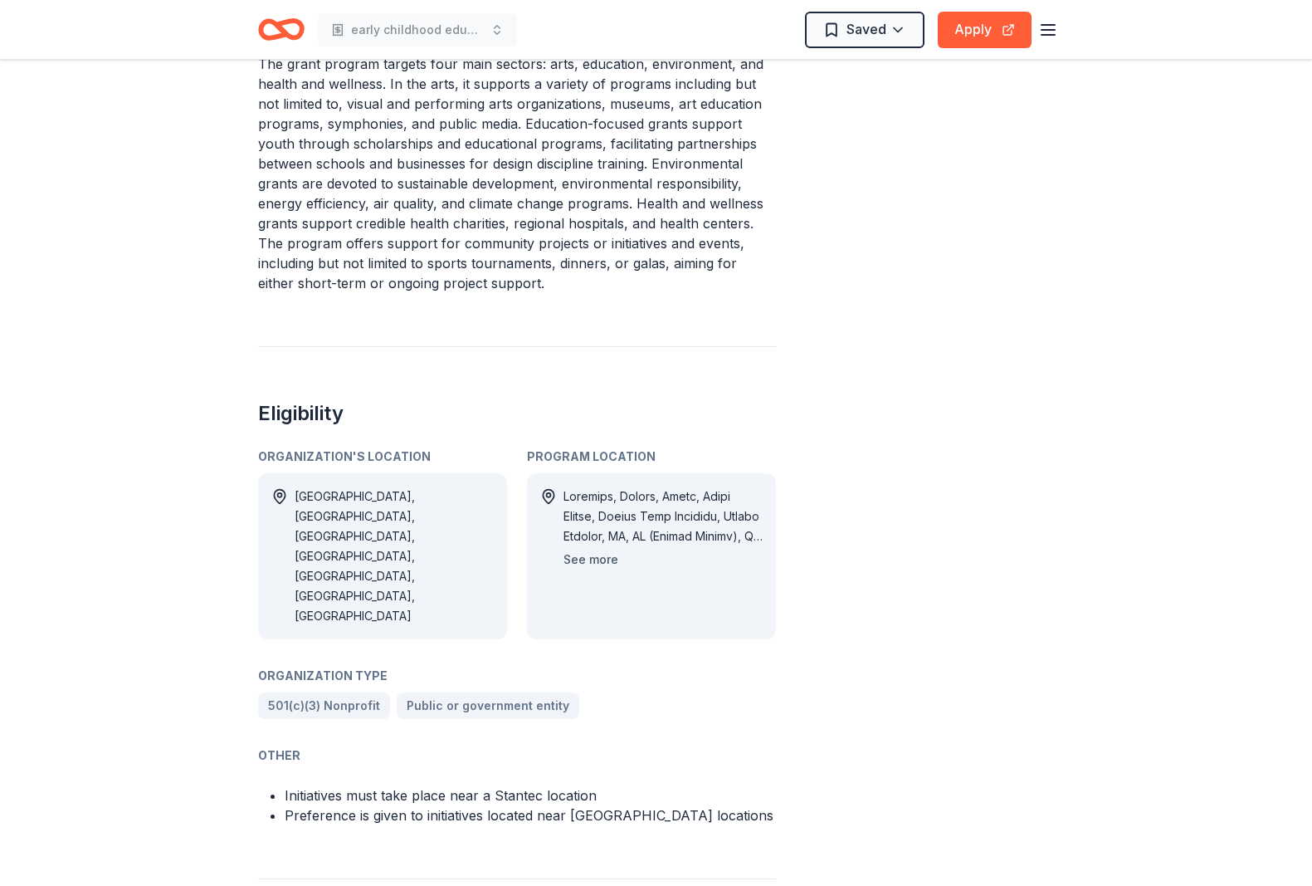
click at [595, 550] on button "See more" at bounding box center [591, 560] width 55 height 20
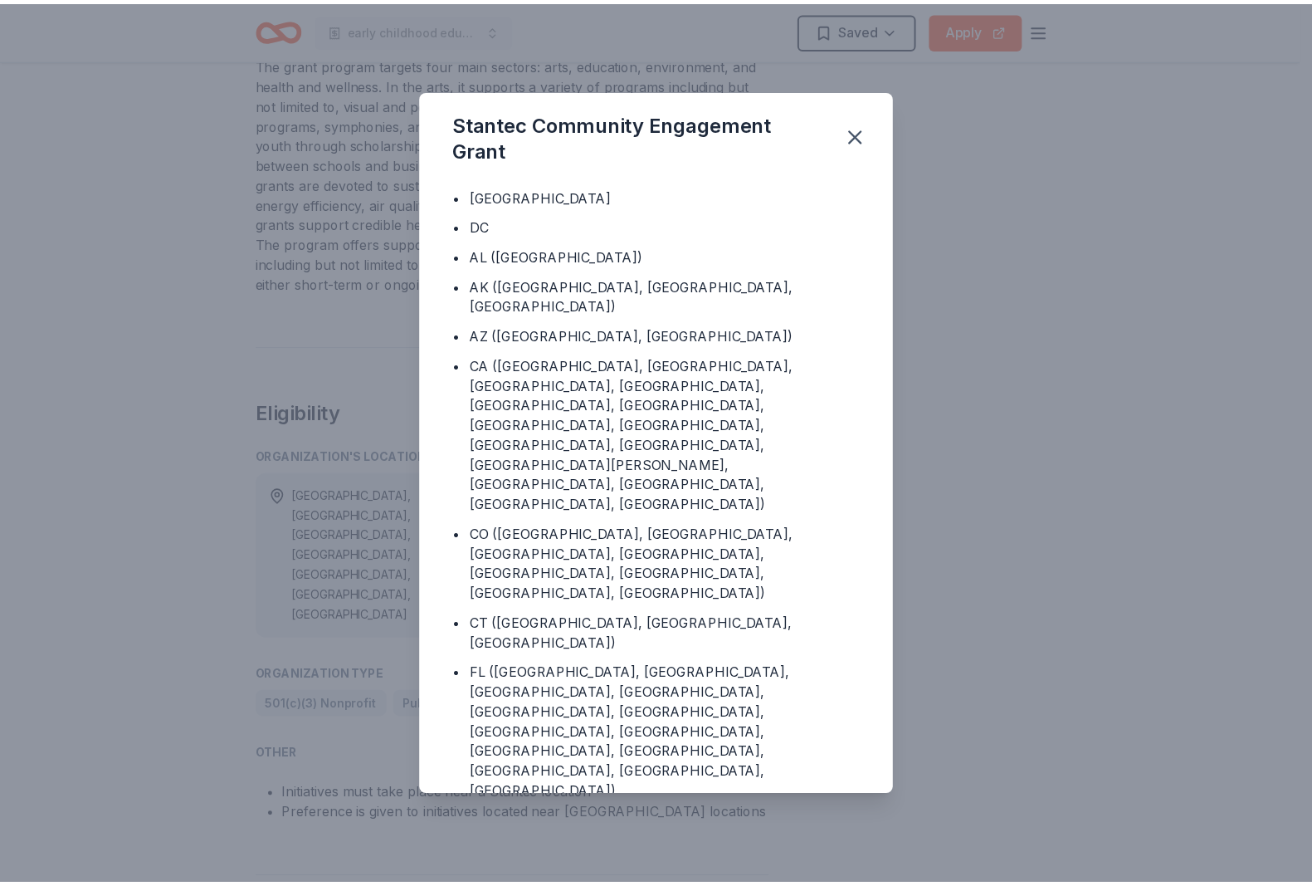
scroll to position [0, 0]
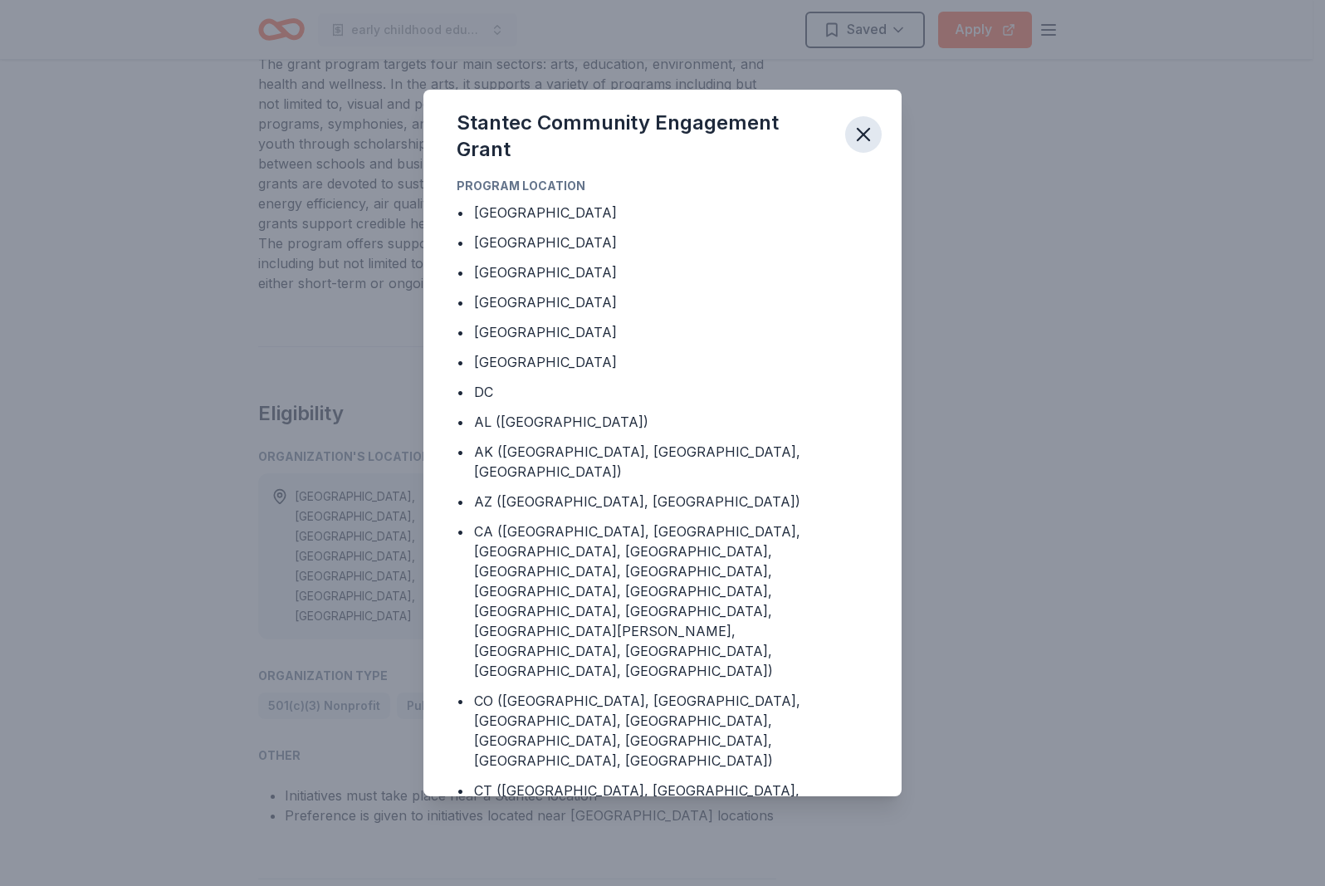
click at [862, 129] on icon "button" at bounding box center [863, 134] width 23 height 23
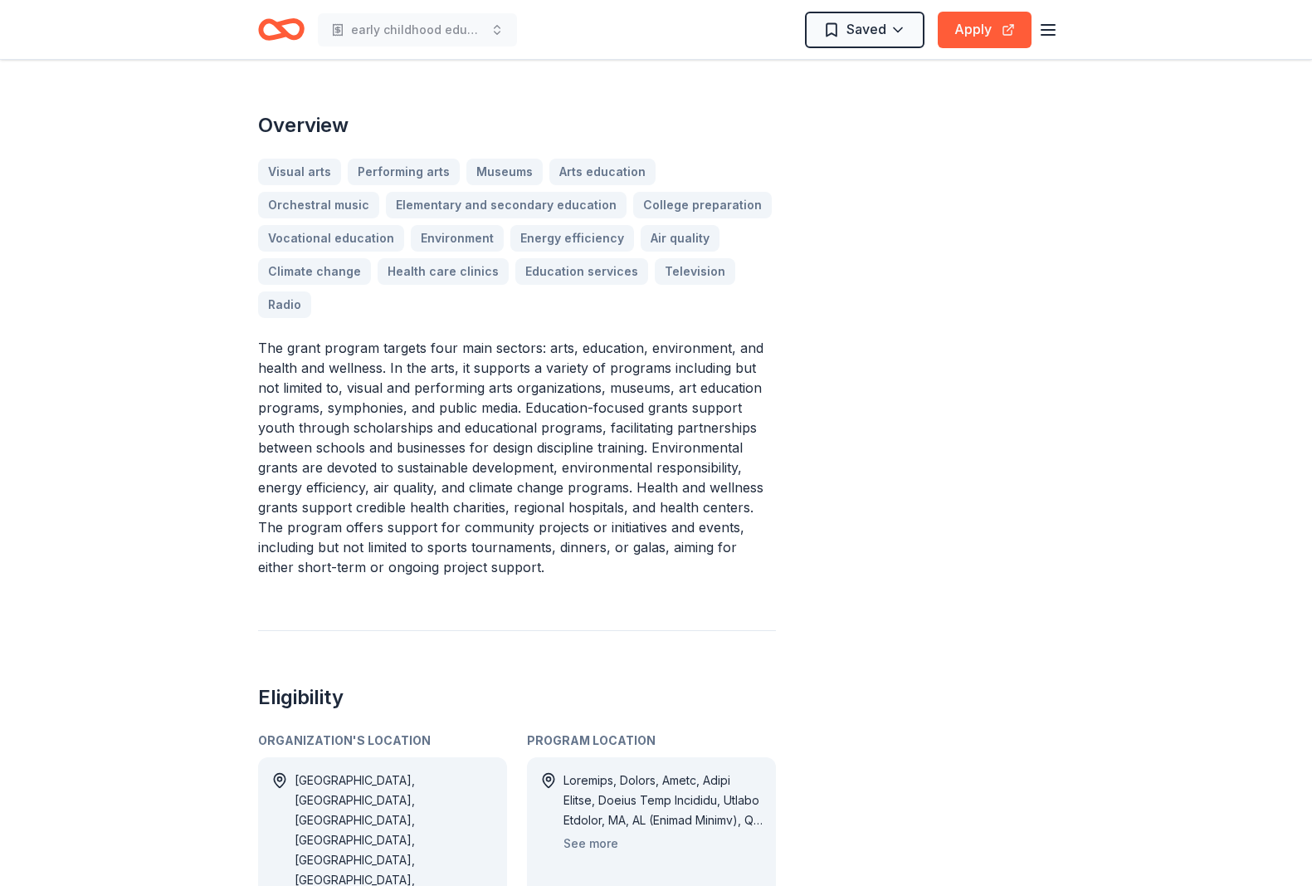
scroll to position [415, 0]
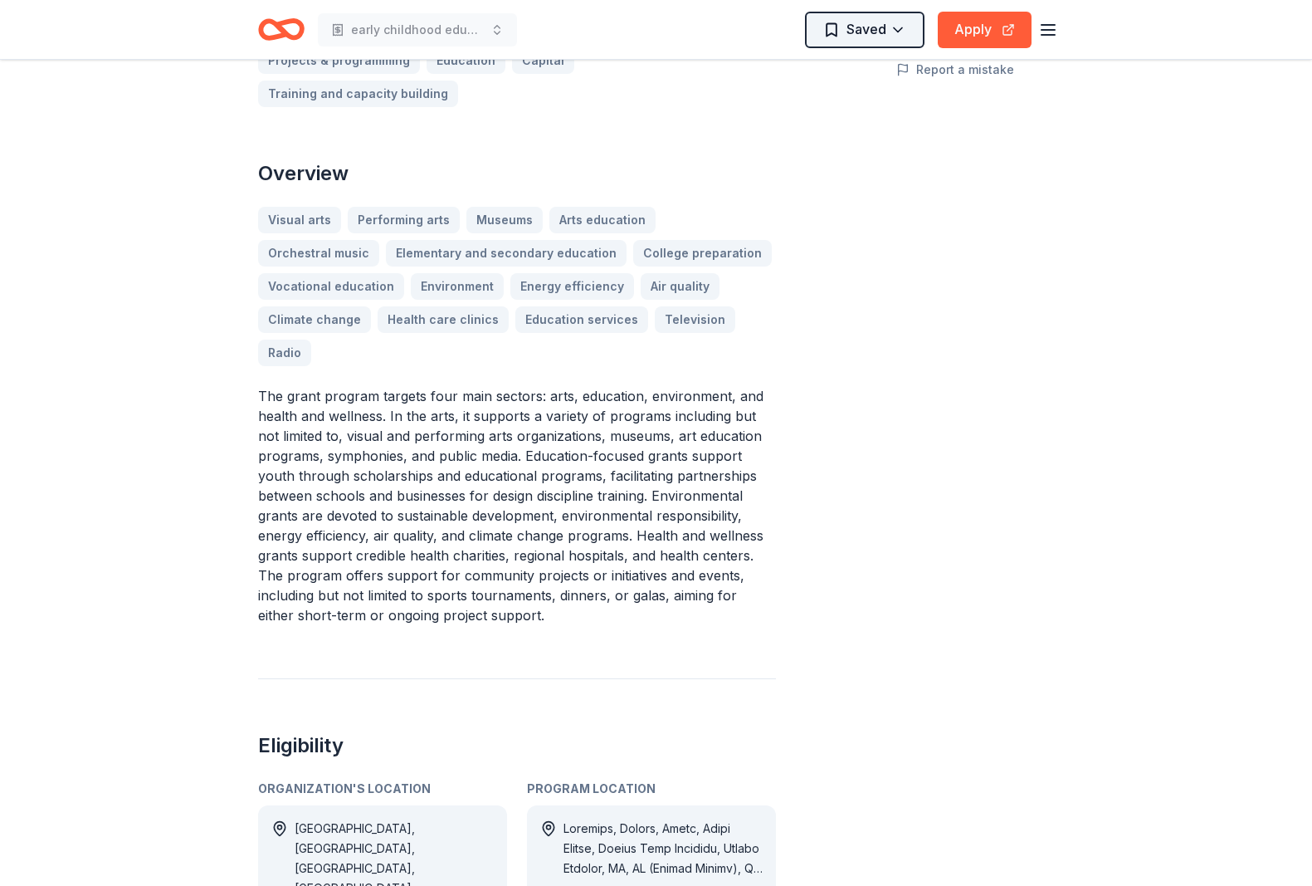
click at [853, 27] on html "early childhood education Saved Apply Stantec Community Engagement Grant From S…" at bounding box center [656, 28] width 1312 height 886
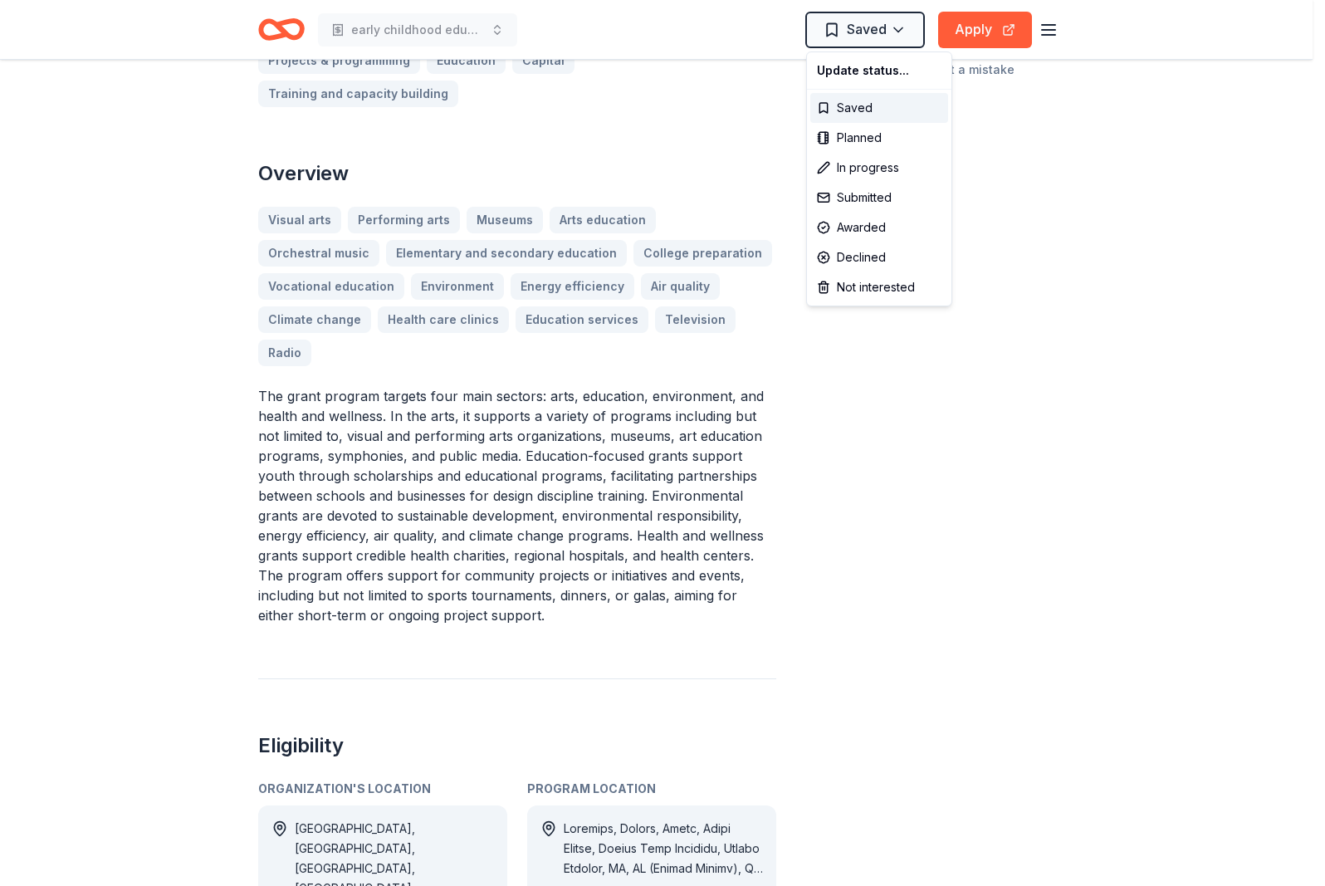
click at [981, 31] on html "early childhood education Saved Apply Stantec Community Engagement Grant From S…" at bounding box center [662, 28] width 1325 height 886
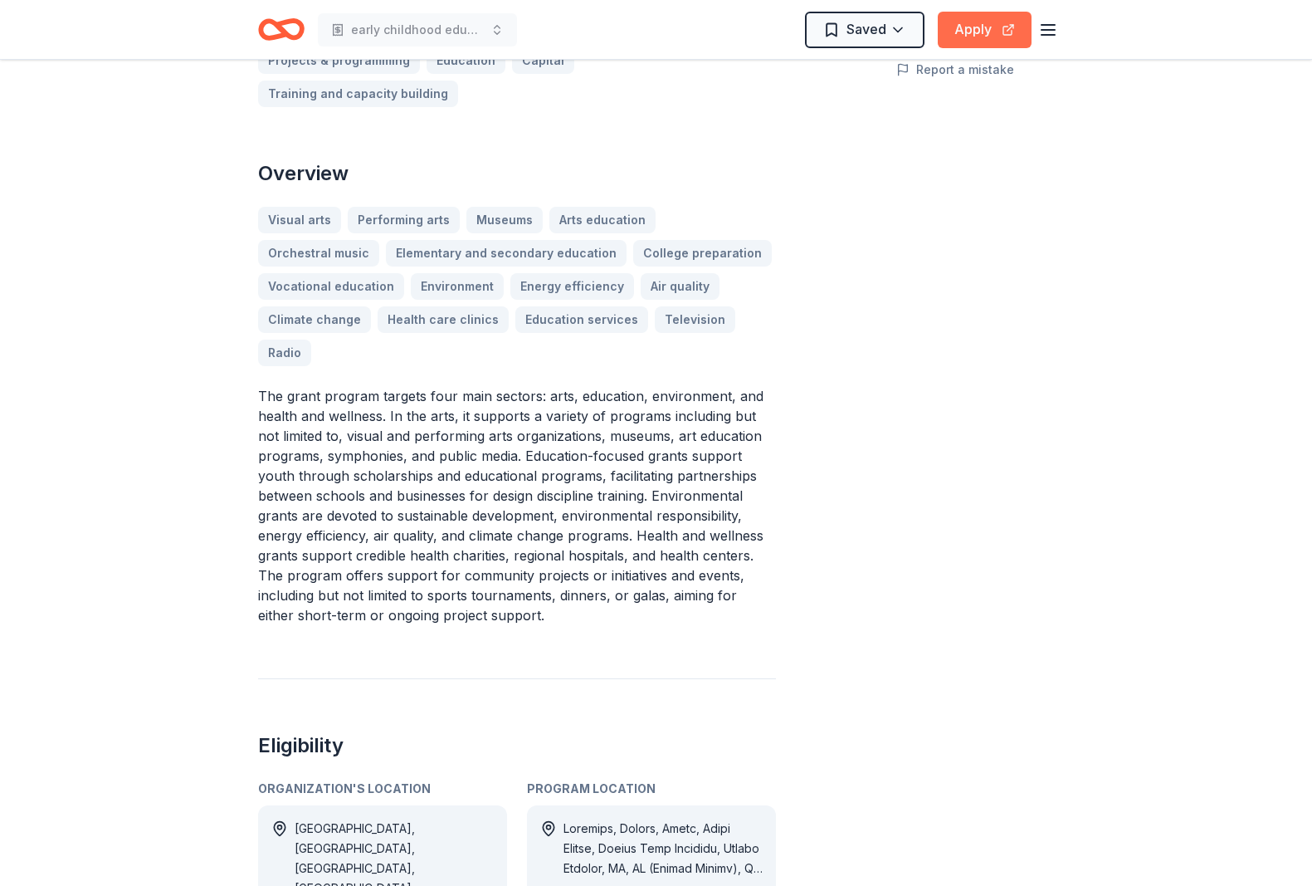
click at [972, 21] on button "Apply" at bounding box center [985, 30] width 94 height 37
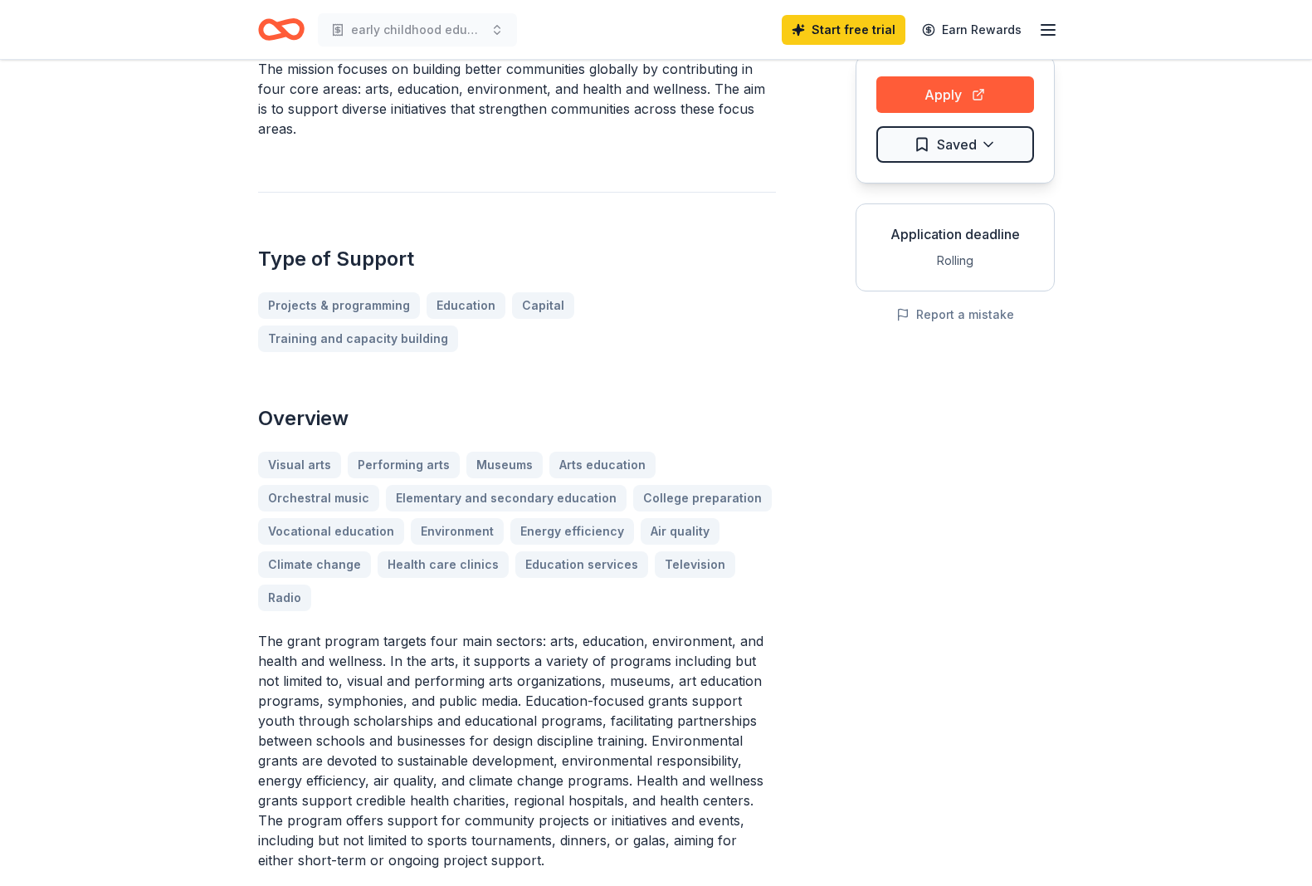
scroll to position [0, 0]
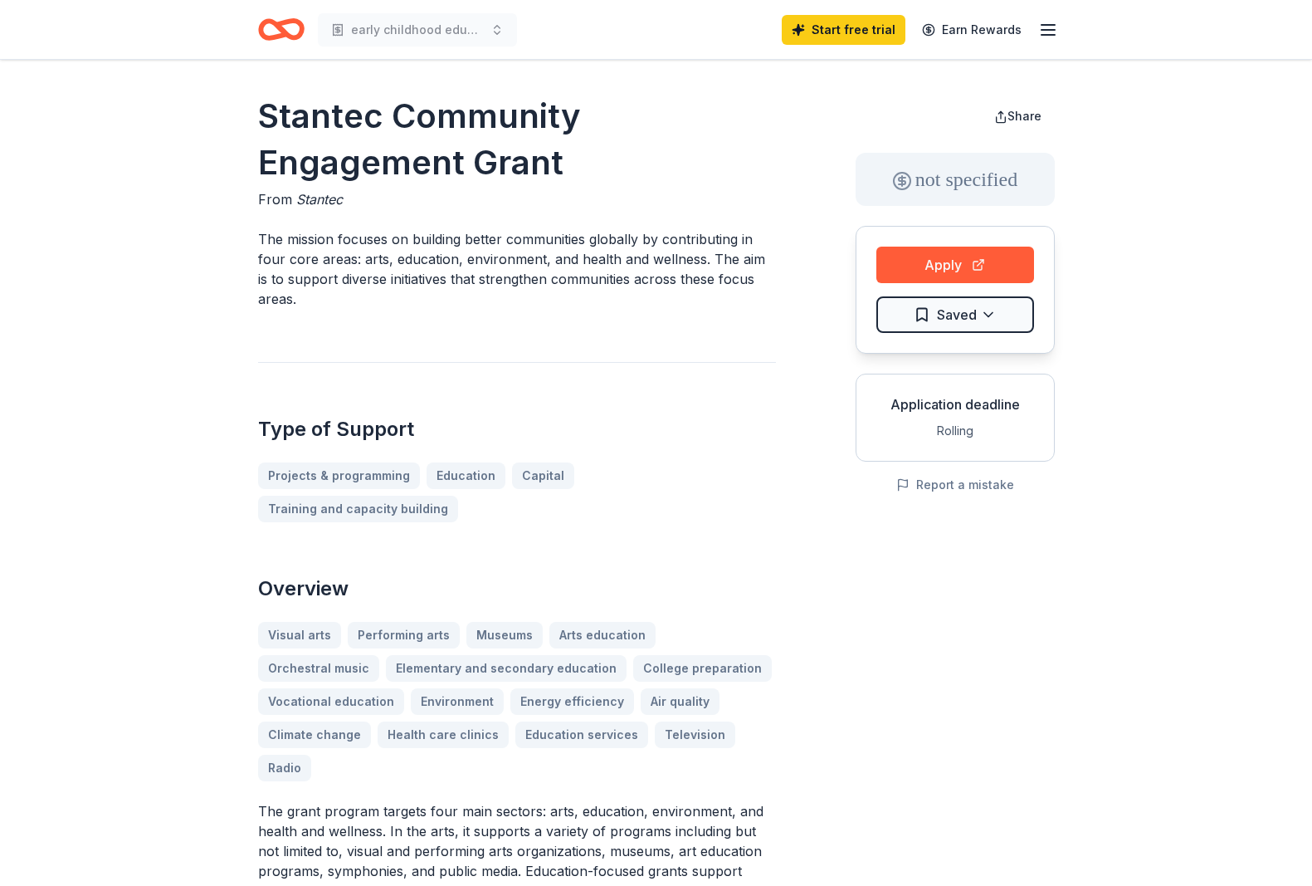
click at [1051, 27] on icon "button" at bounding box center [1048, 30] width 20 height 20
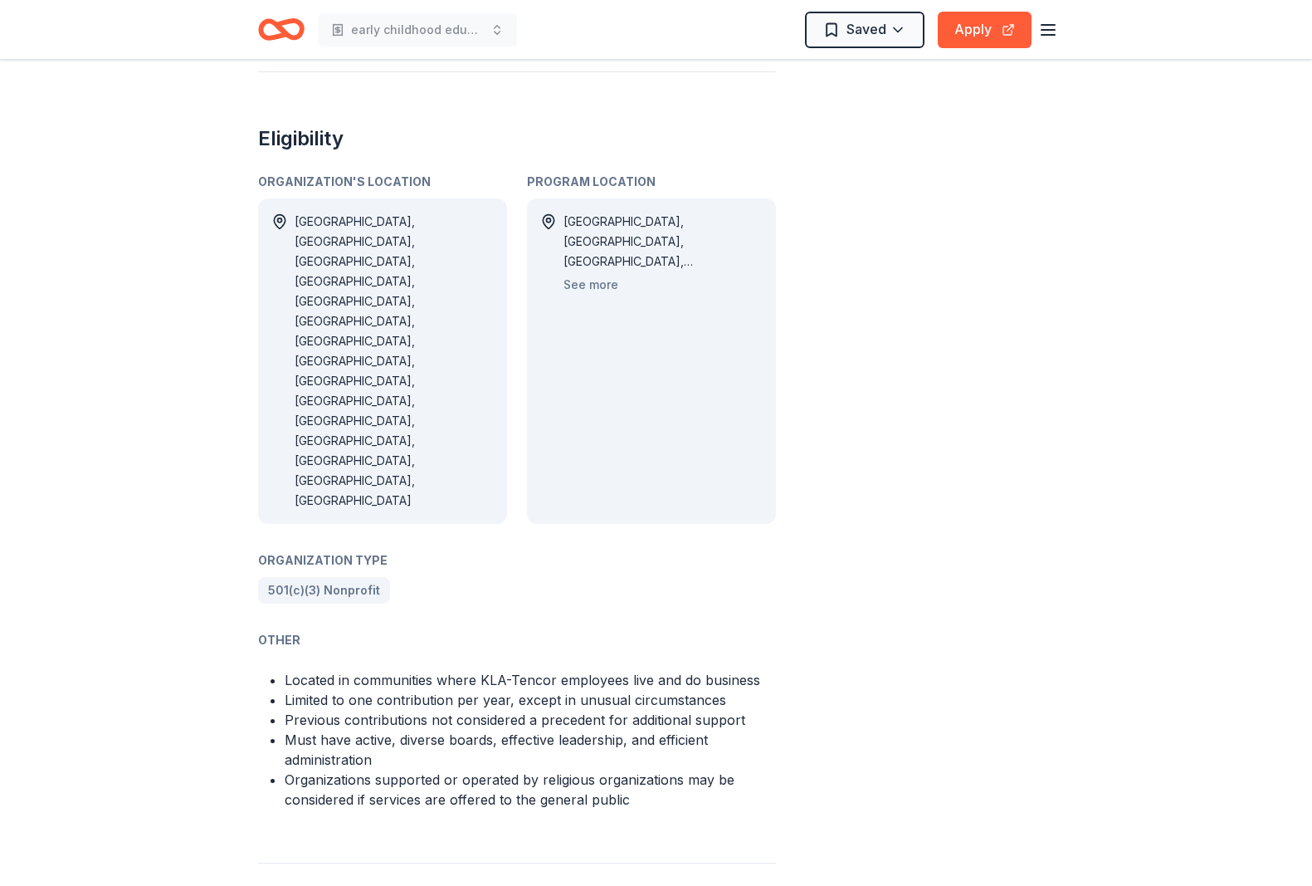
scroll to position [830, 0]
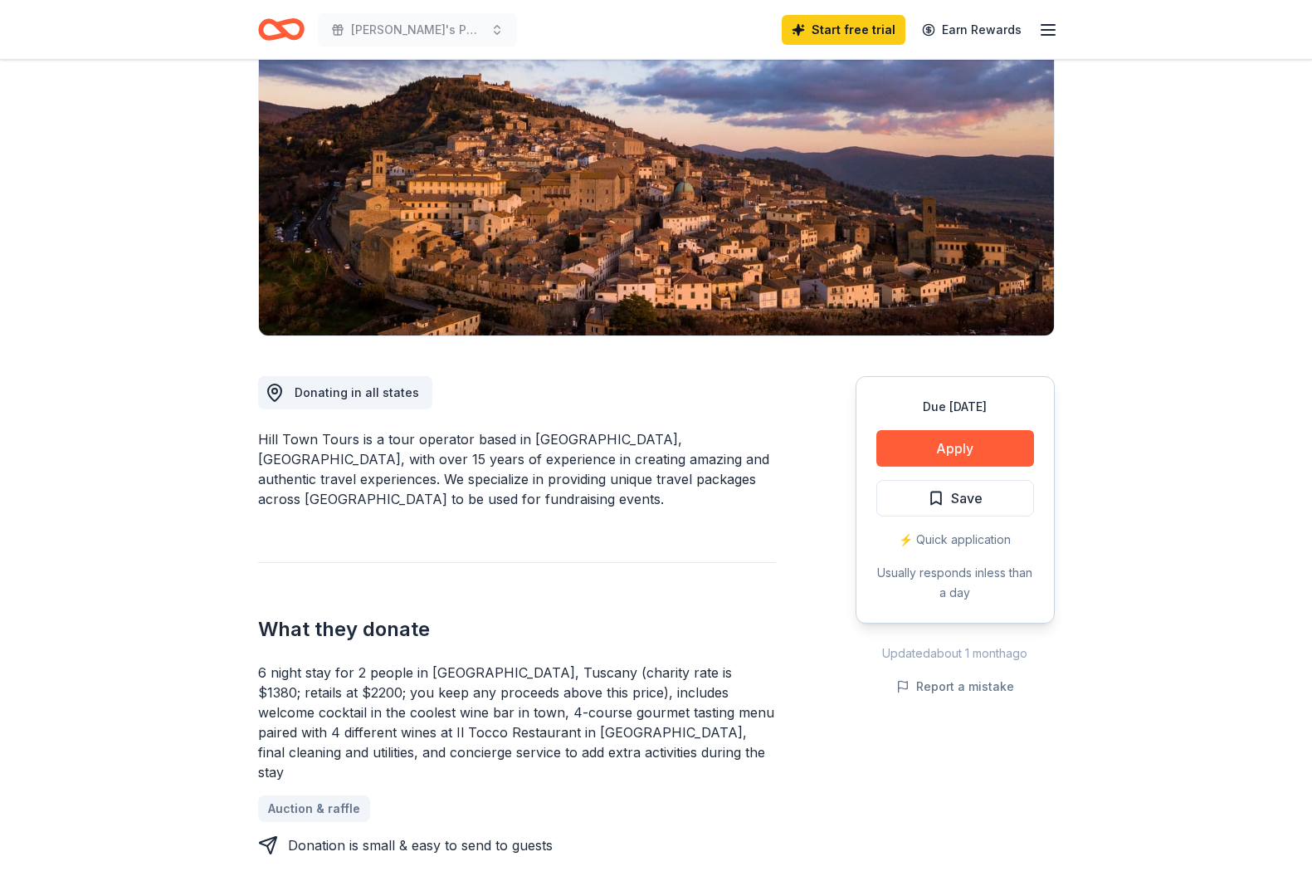
scroll to position [166, 0]
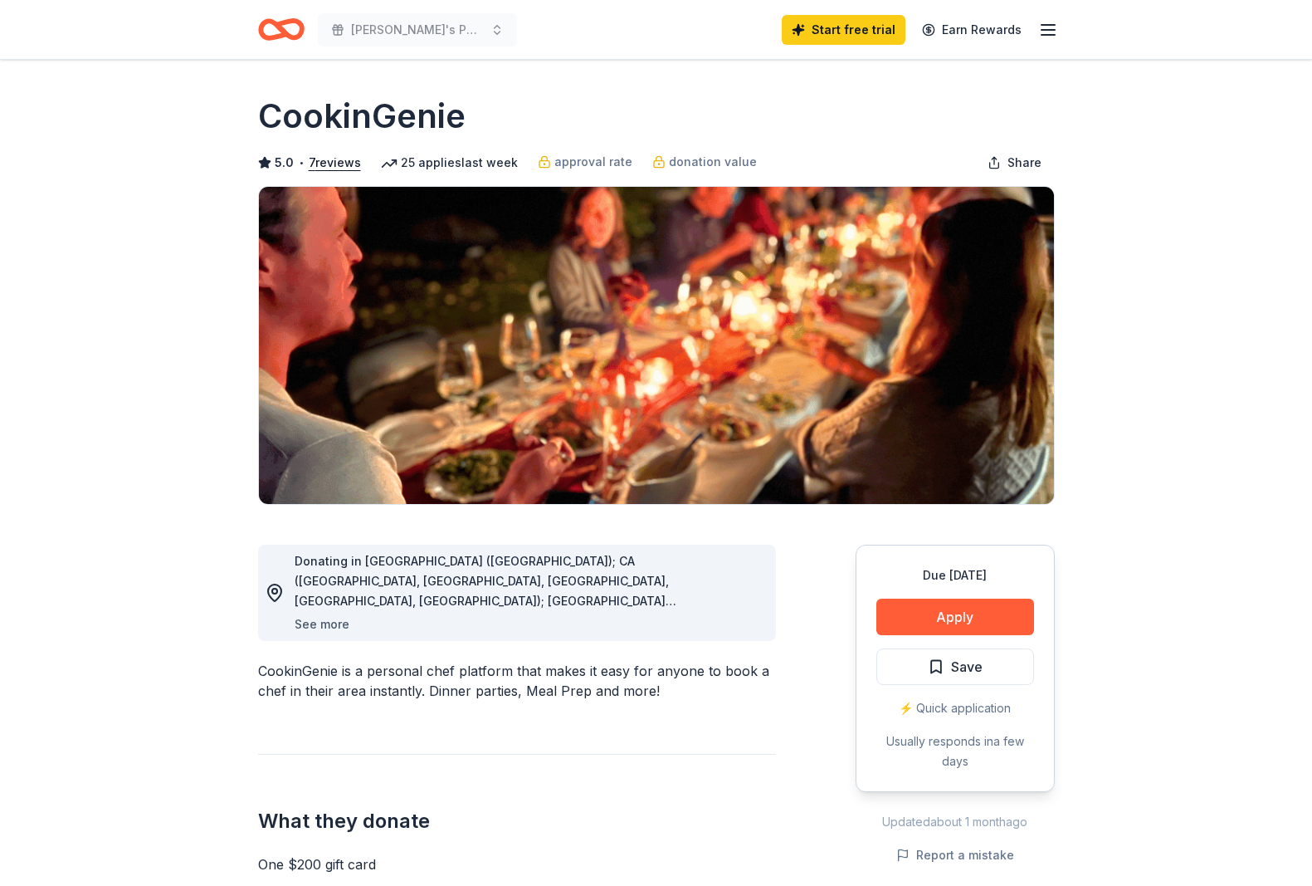
click at [324, 623] on button "See more" at bounding box center [322, 624] width 55 height 20
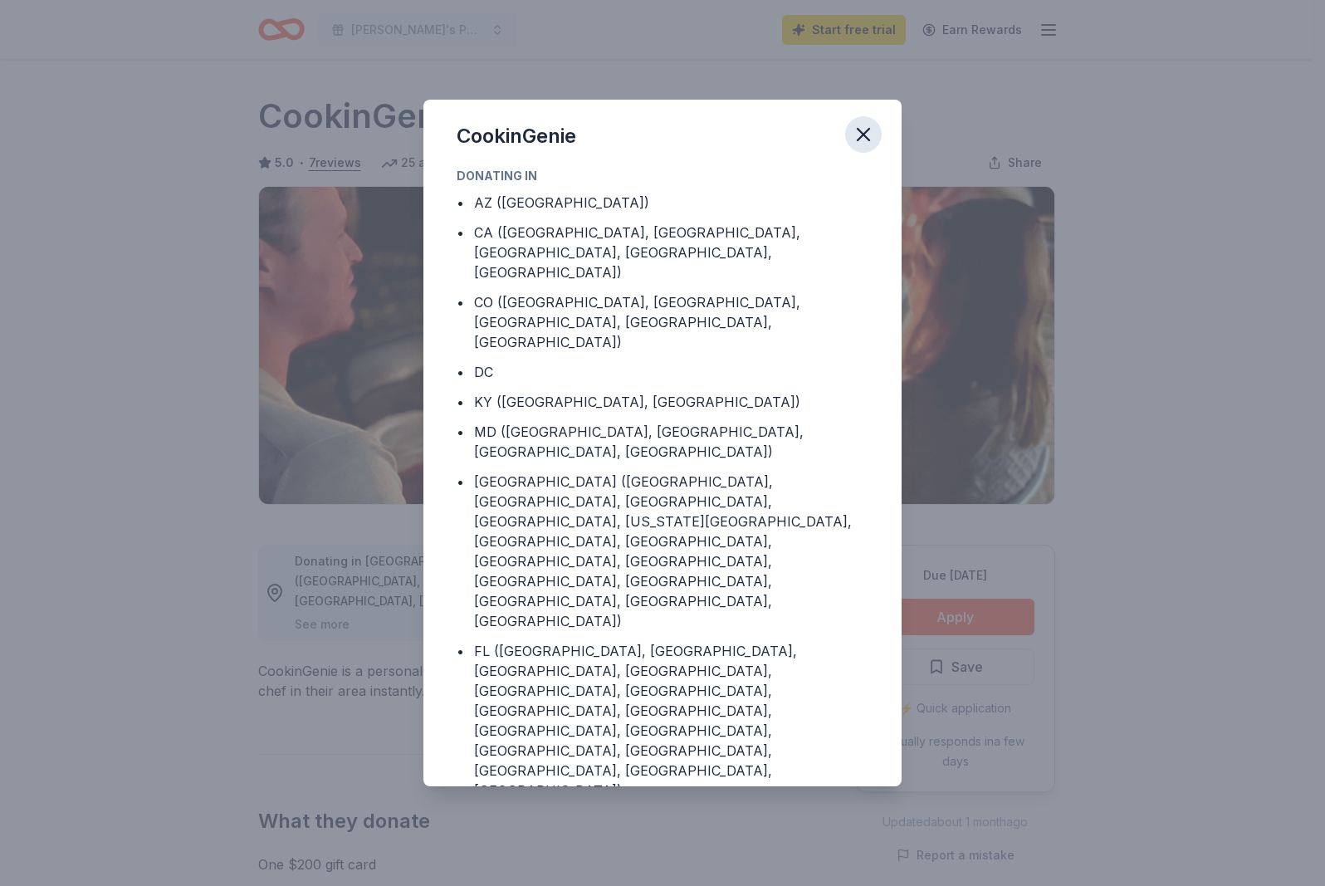
click at [861, 130] on icon "button" at bounding box center [863, 134] width 23 height 23
